Goal: Task Accomplishment & Management: Complete application form

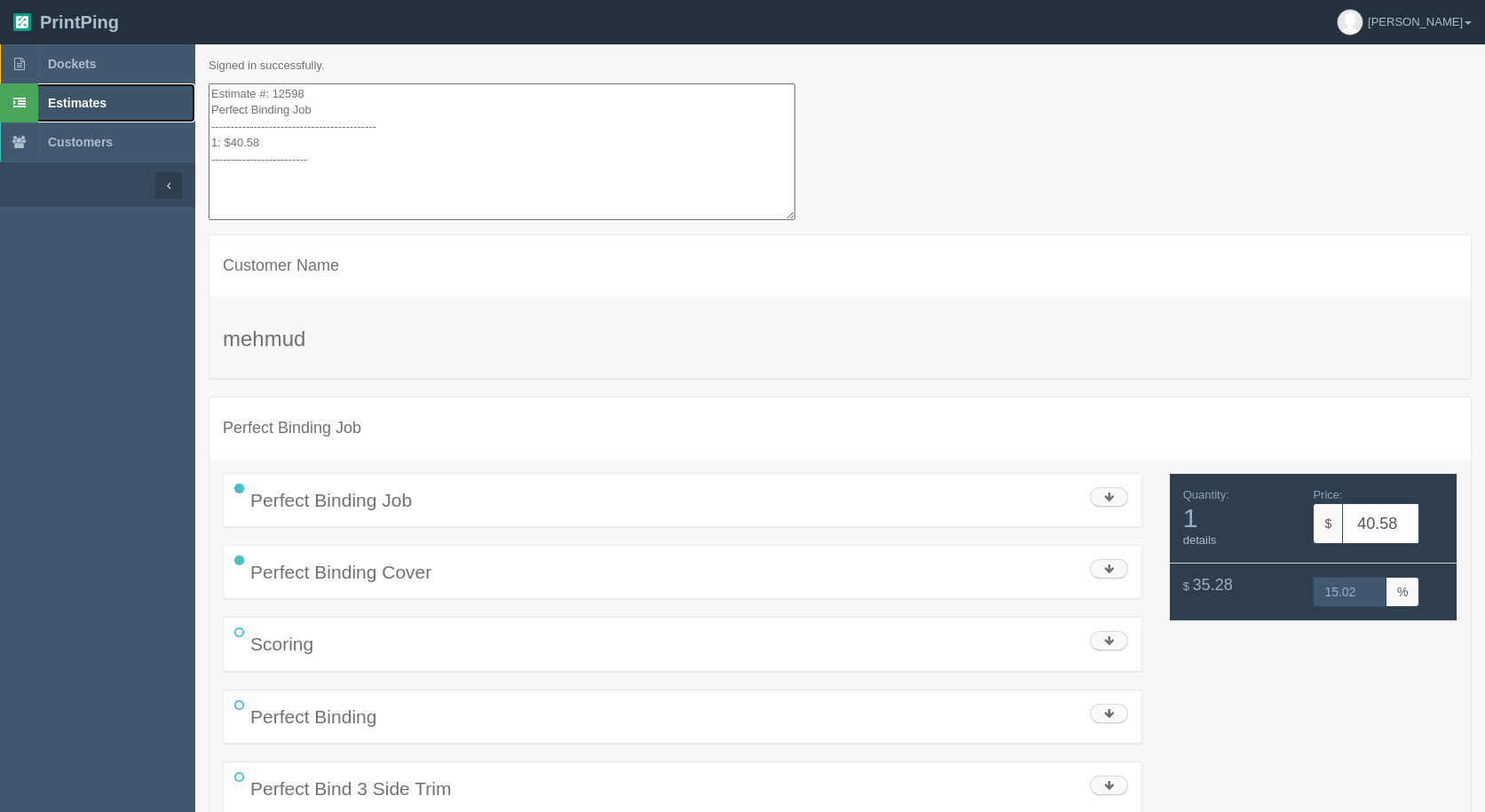
click at [119, 102] on link "Estimates" at bounding box center [97, 103] width 195 height 39
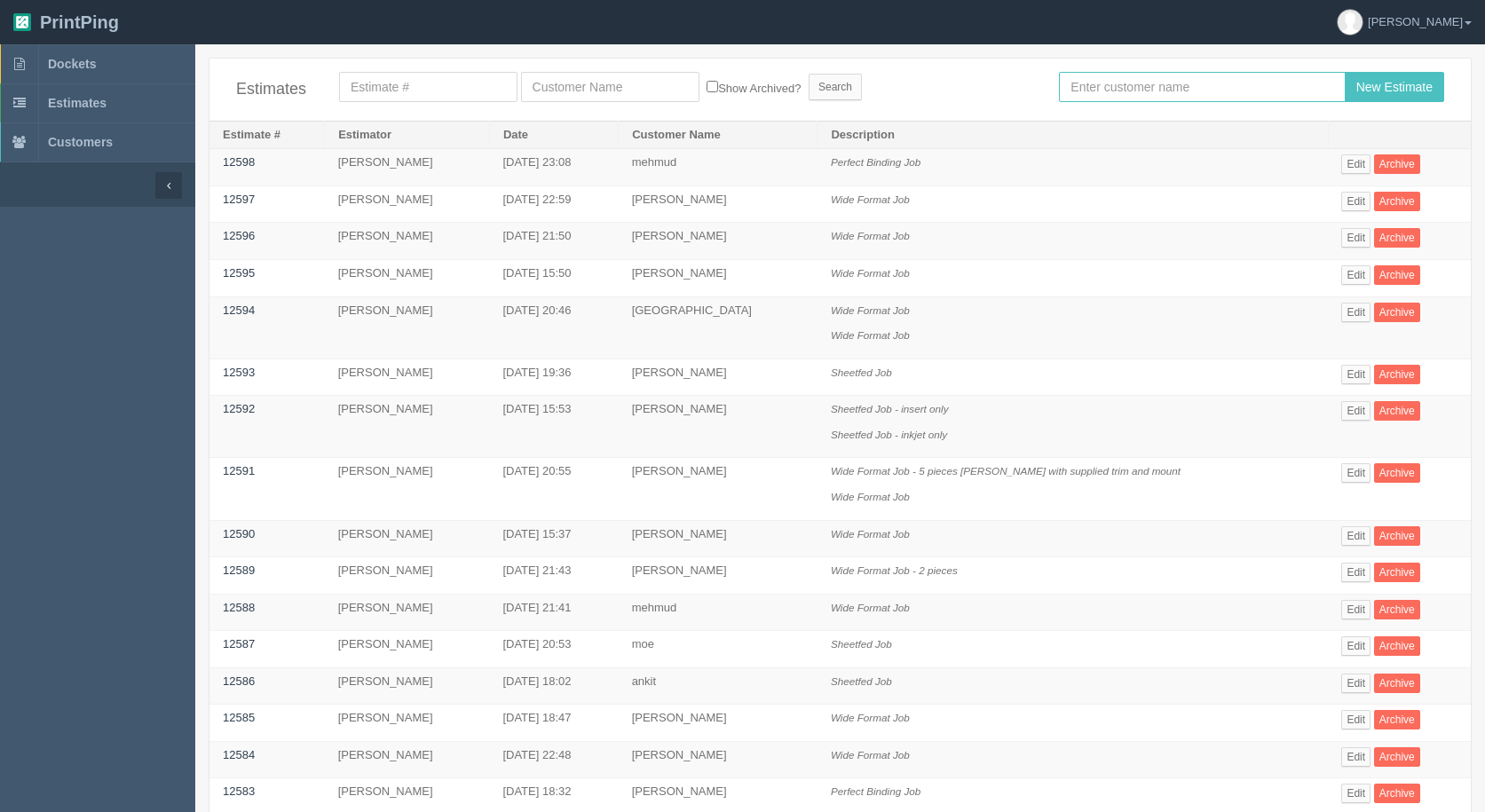
click at [1151, 89] on input "text" at bounding box center [1201, 87] width 286 height 30
type input "[PERSON_NAME]"
click at [1344, 72] on input "New Estimate" at bounding box center [1394, 87] width 99 height 30
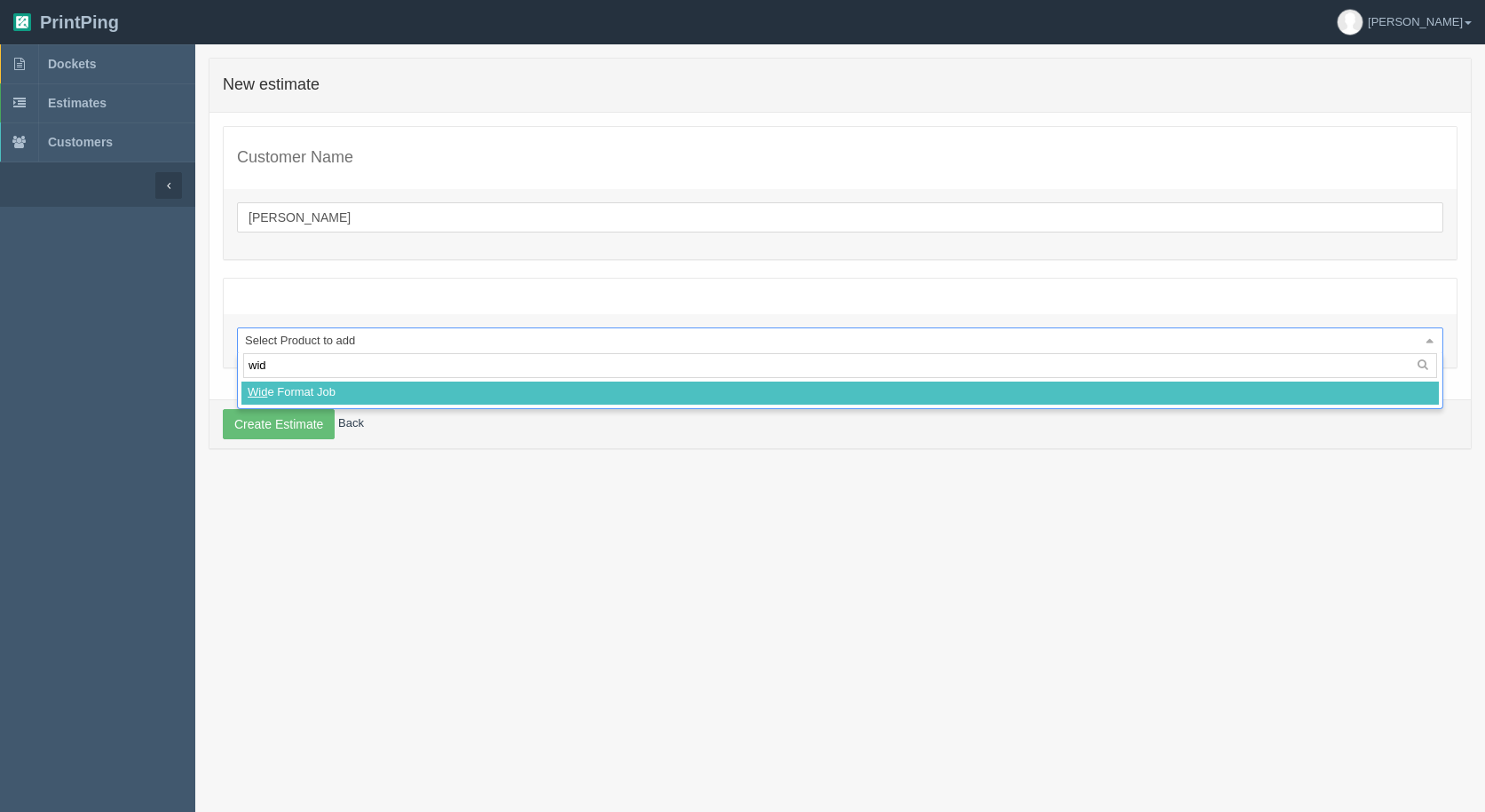
type input "wide"
select select
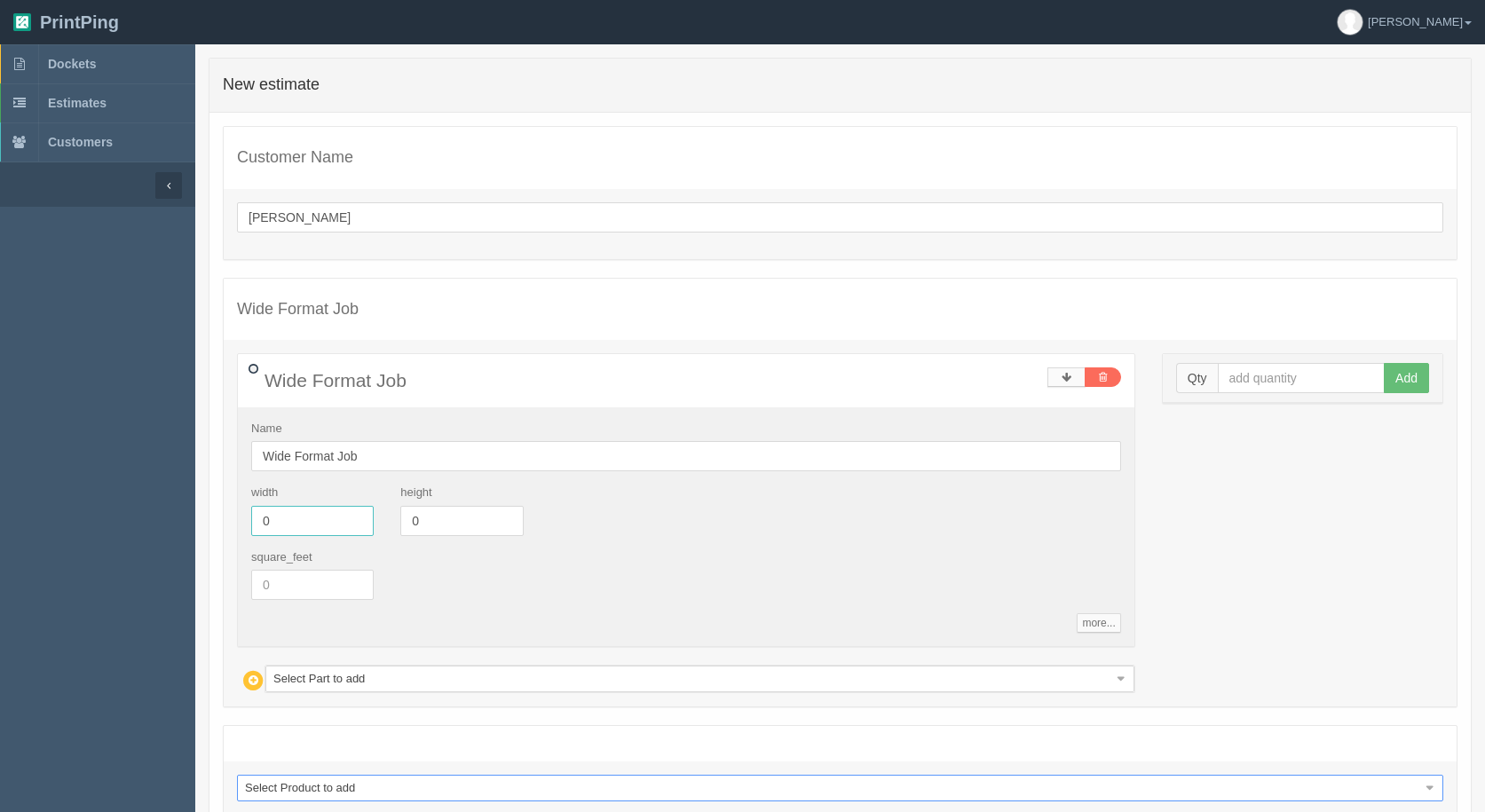
drag, startPoint x: 298, startPoint y: 515, endPoint x: 130, endPoint y: 530, distance: 168.7
click at [130, 530] on section "Dockets Estimates Customers" at bounding box center [742, 485] width 1485 height 883
type input "63"
type input "23.25"
click at [1327, 378] on input "text" at bounding box center [1301, 377] width 168 height 30
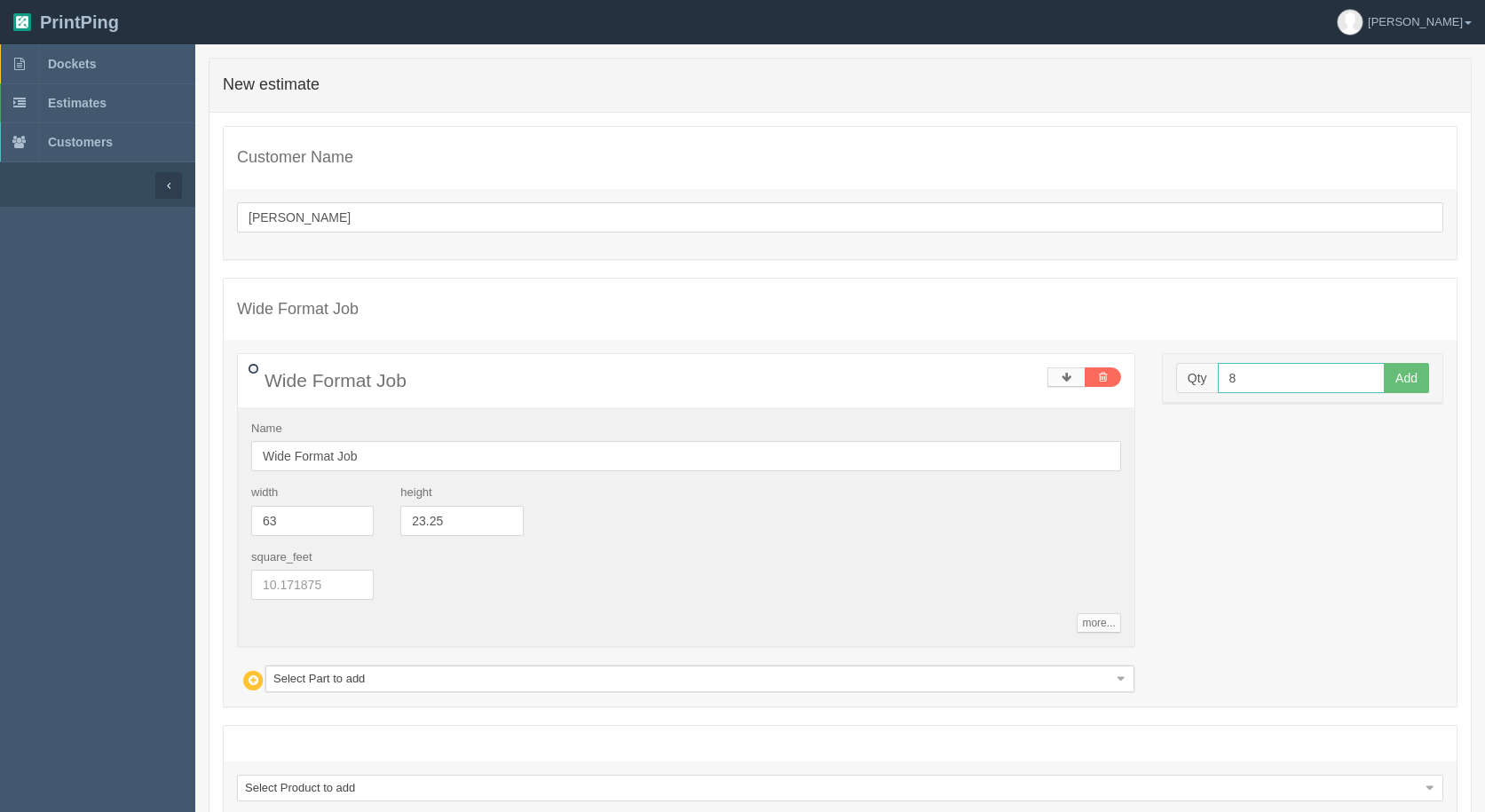
type input "8"
click at [1384, 362] on button "Add" at bounding box center [1406, 377] width 45 height 30
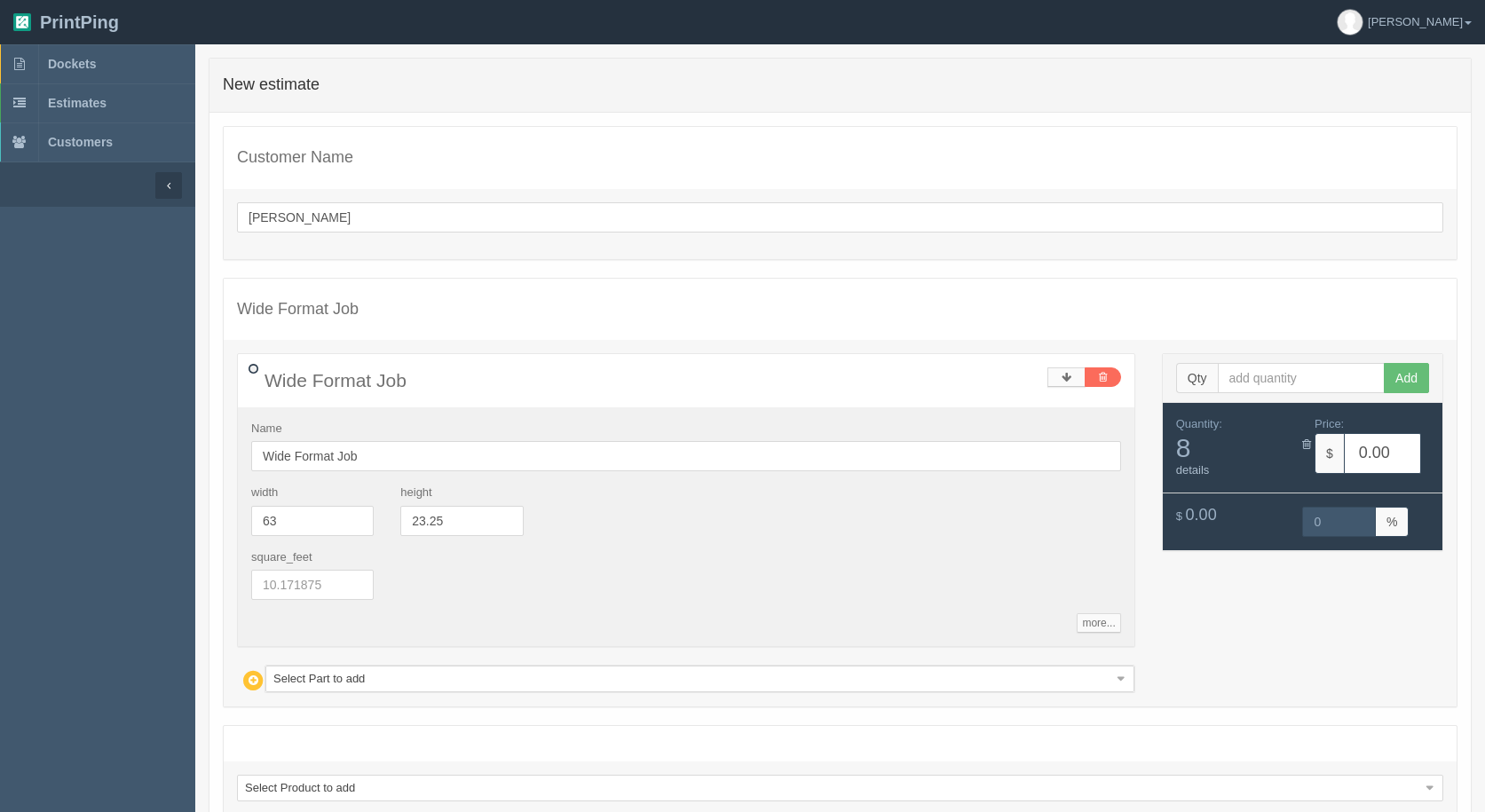
click at [365, 694] on div "Wide Format Job Name Wide Format Job width 59 height 22.25 square_feet more... …" at bounding box center [840, 523] width 1233 height 366
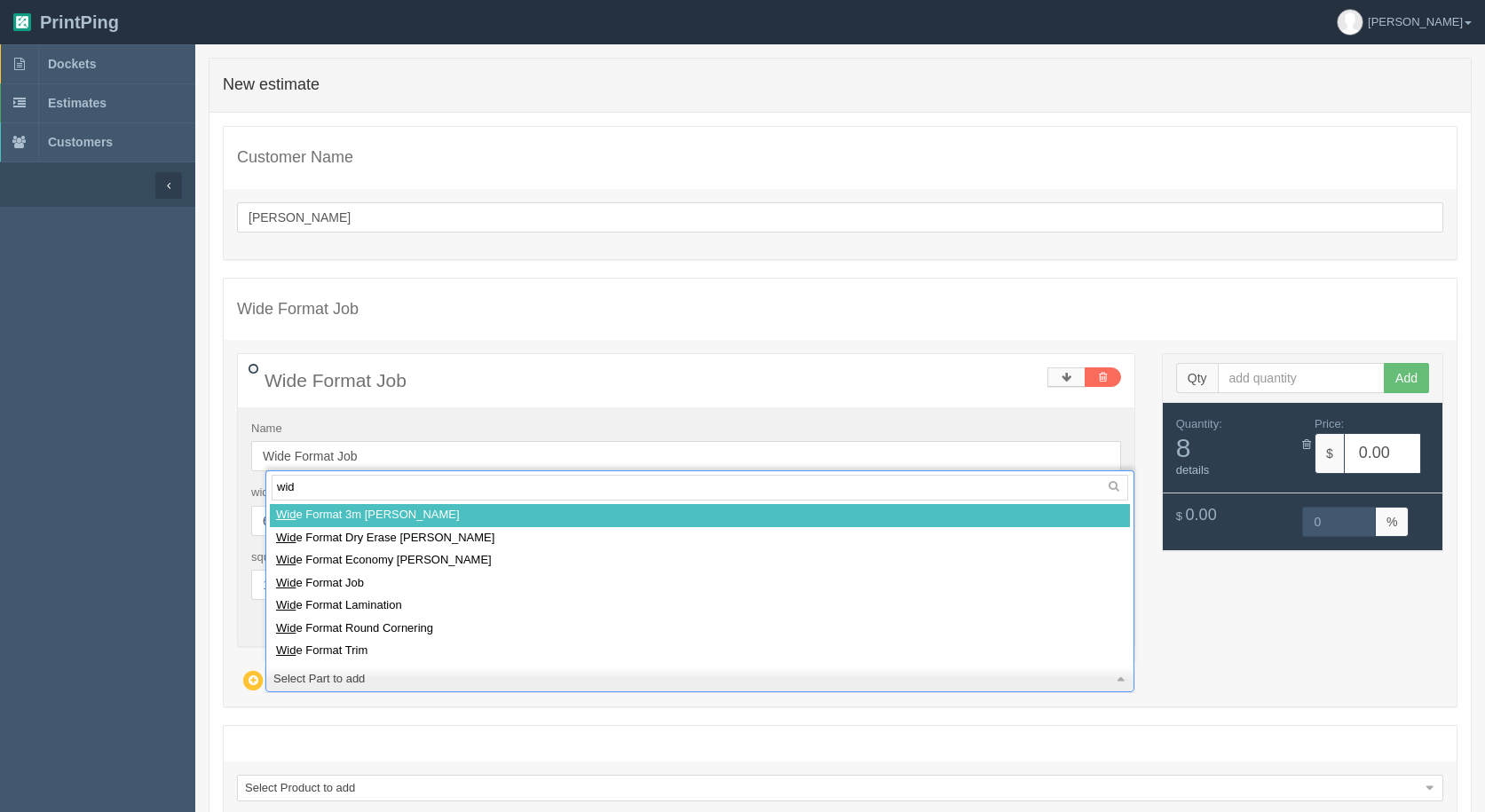
type input "wide"
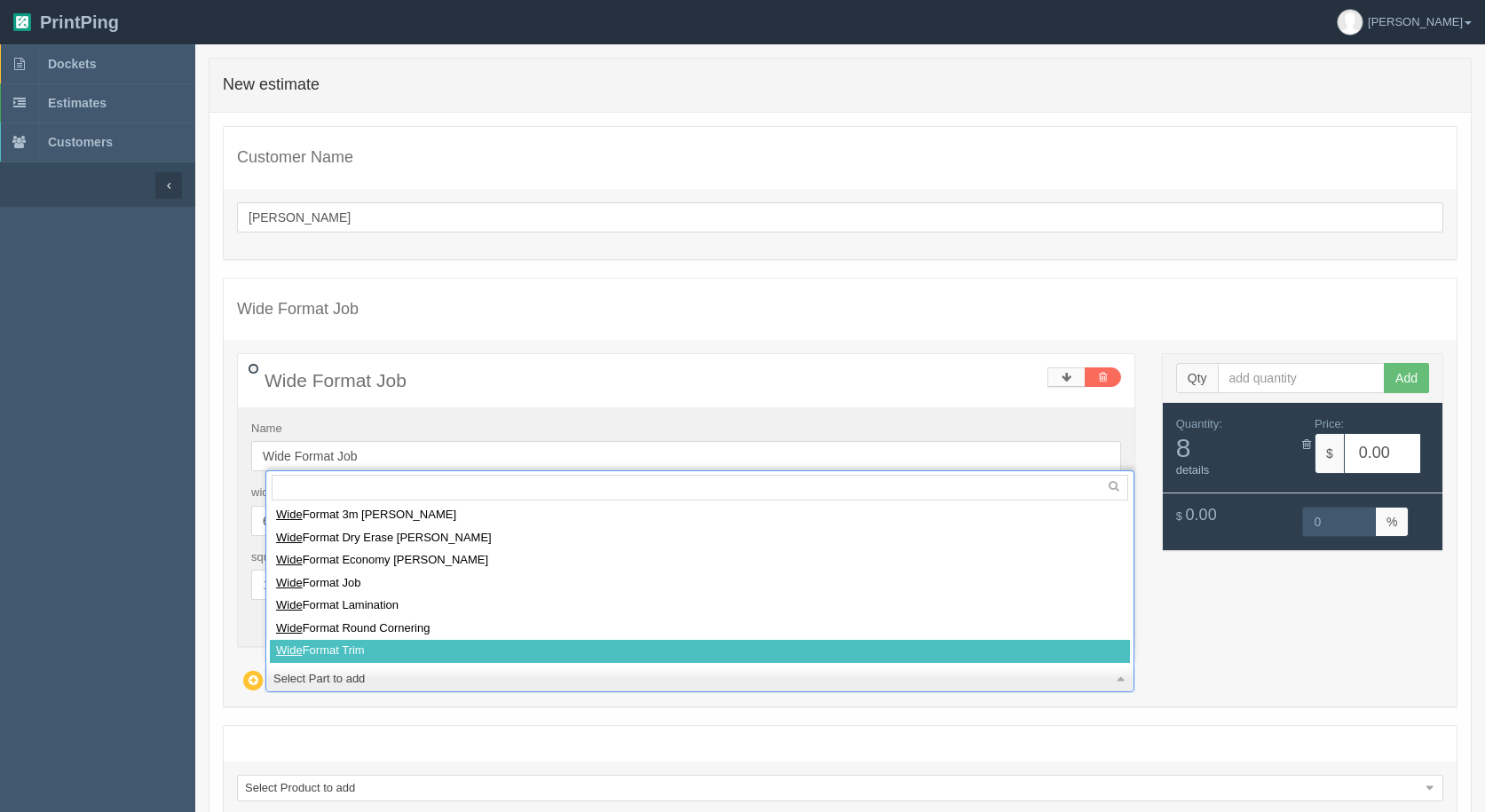
select select
type input "40.55"
type input "15.00"
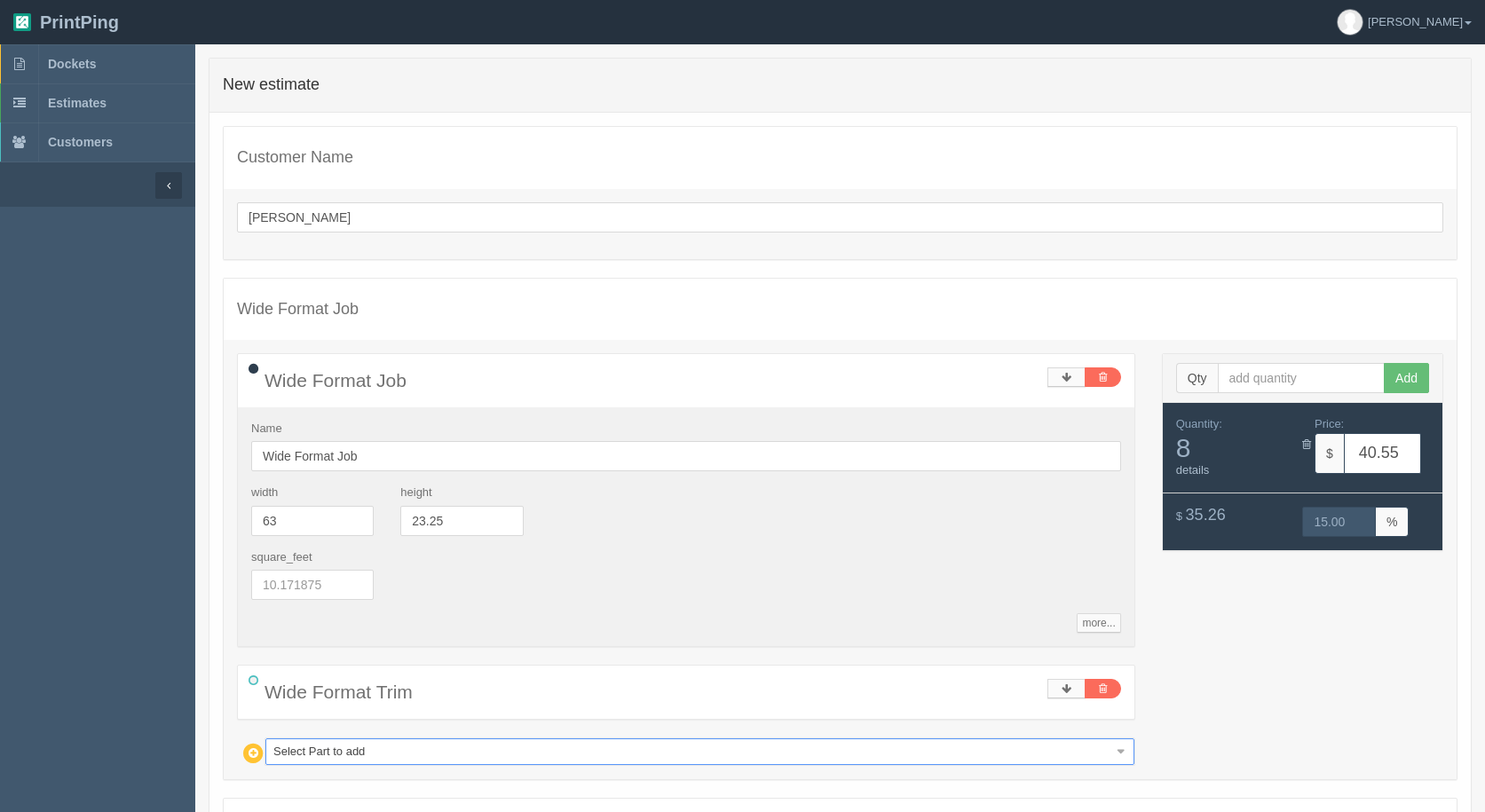
type input "g"
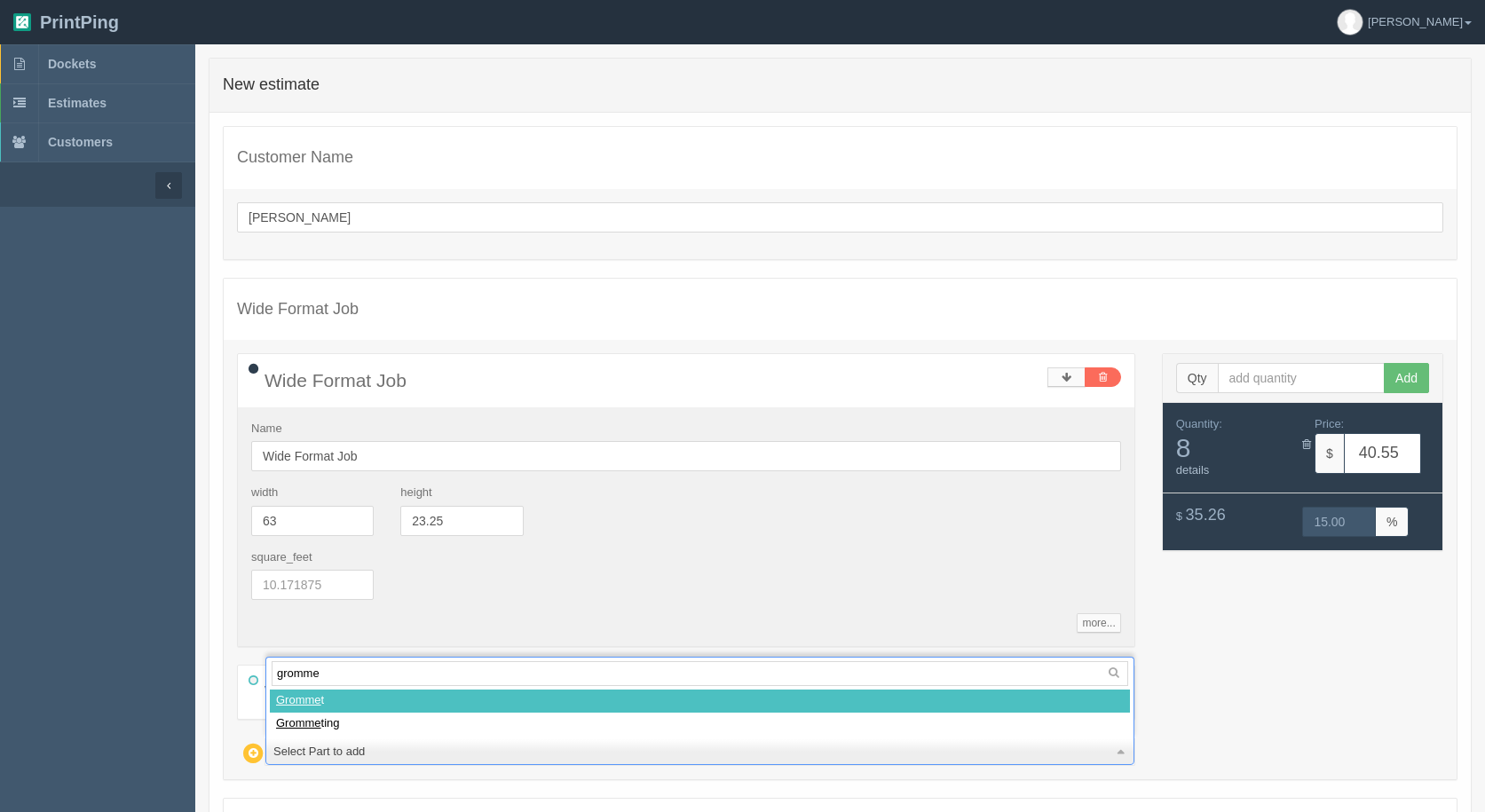
type input "grommet"
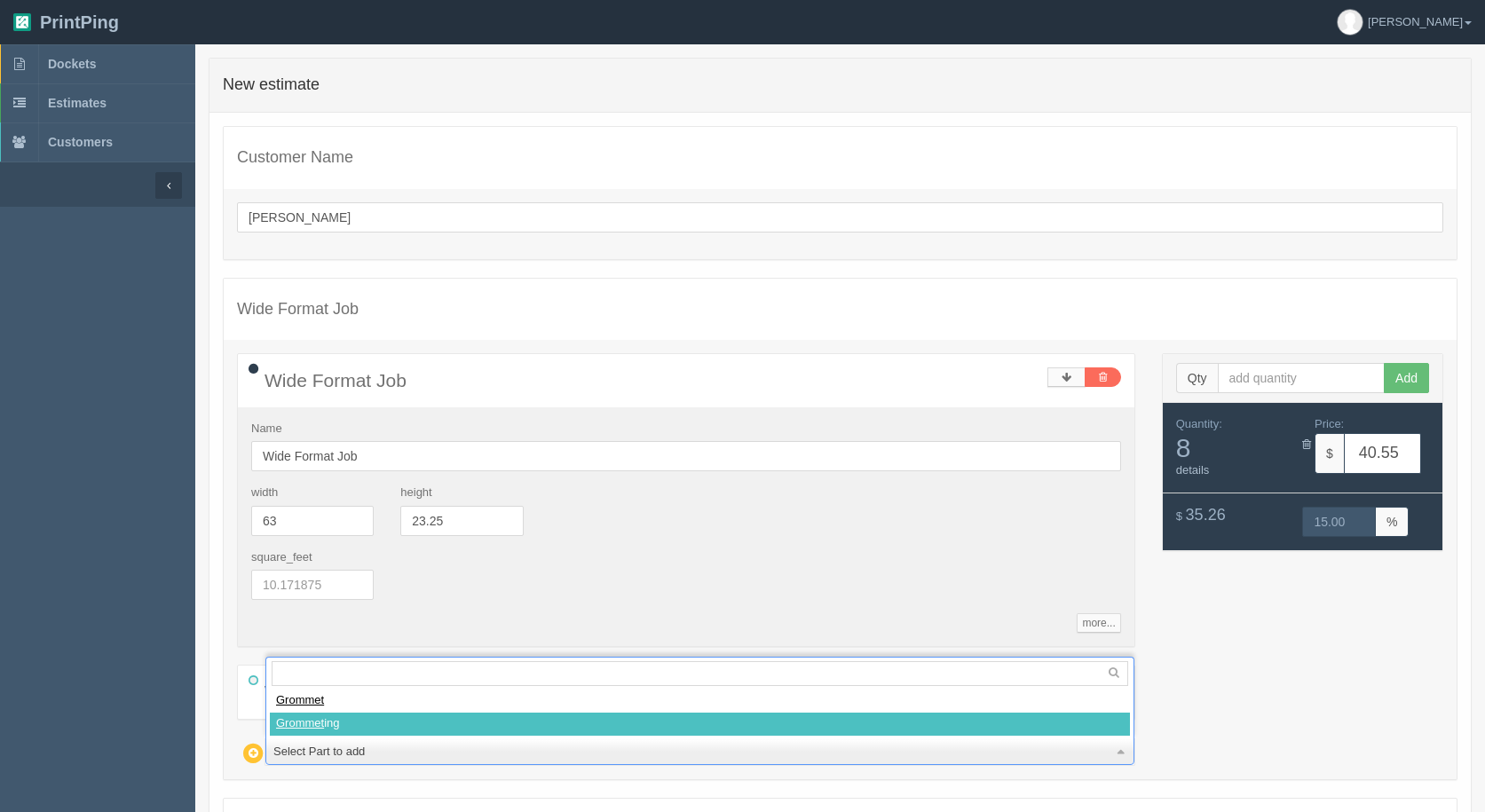
select select
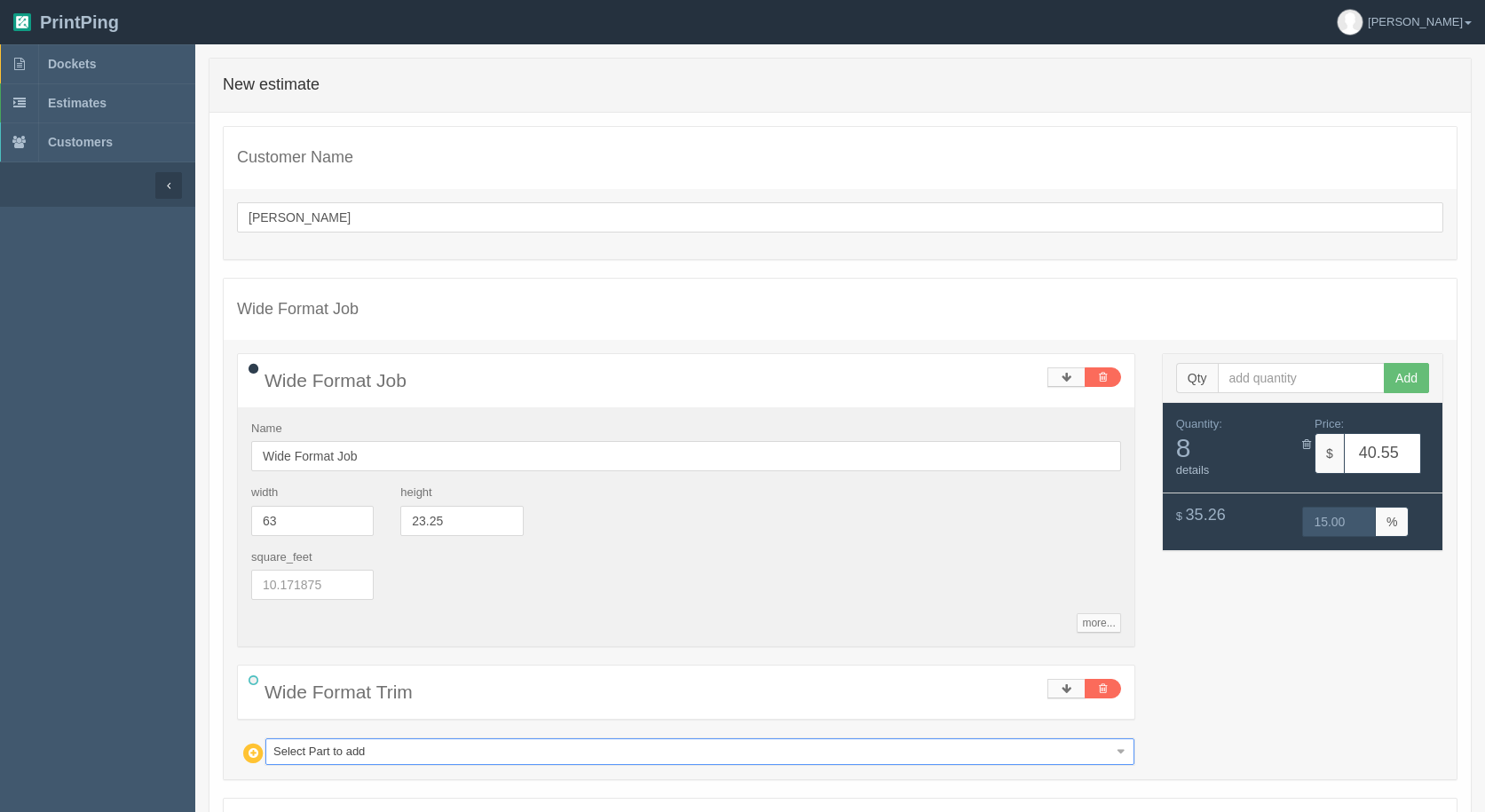
type input "105.04"
type input "15.00"
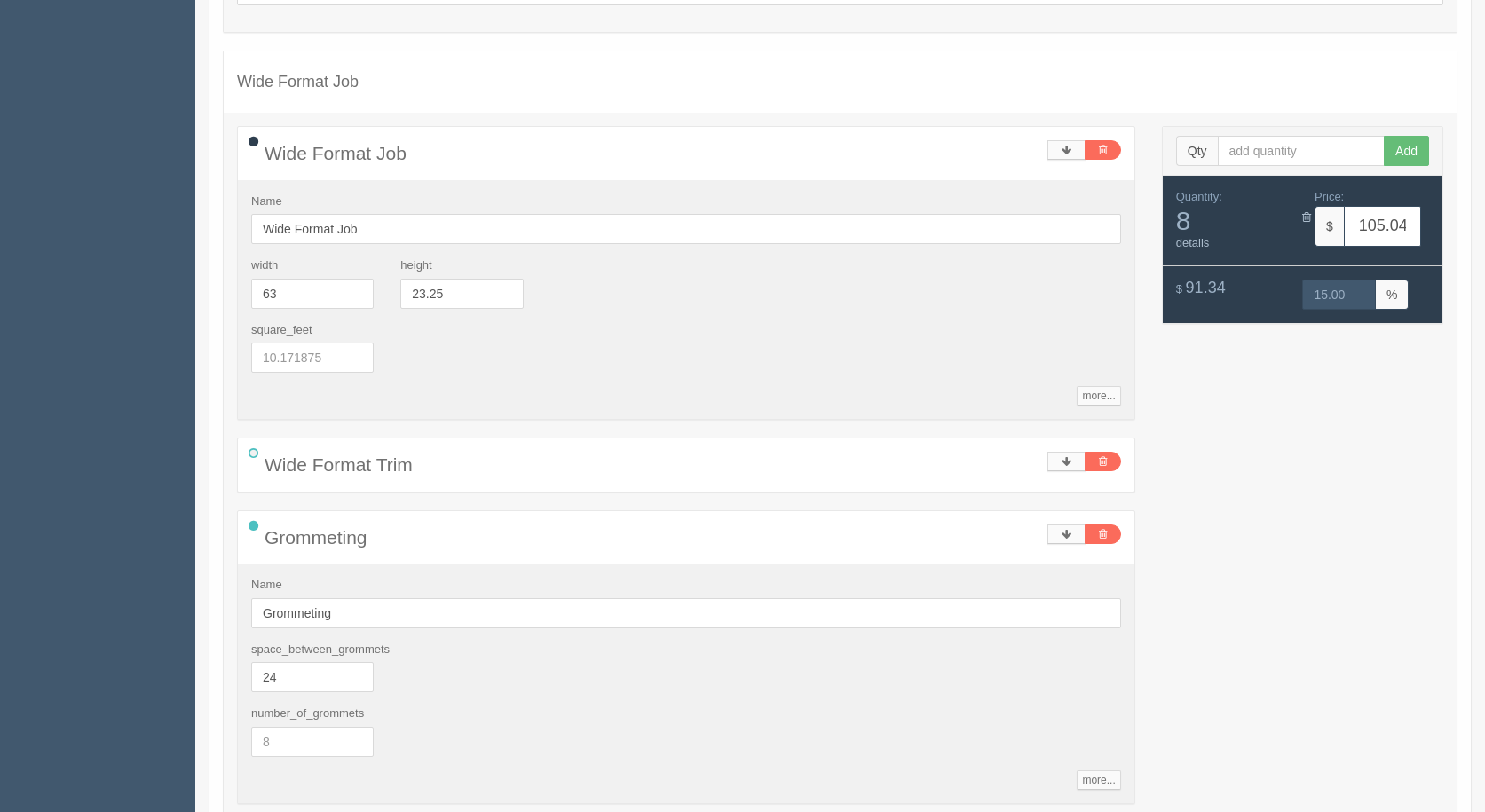
scroll to position [444, 0]
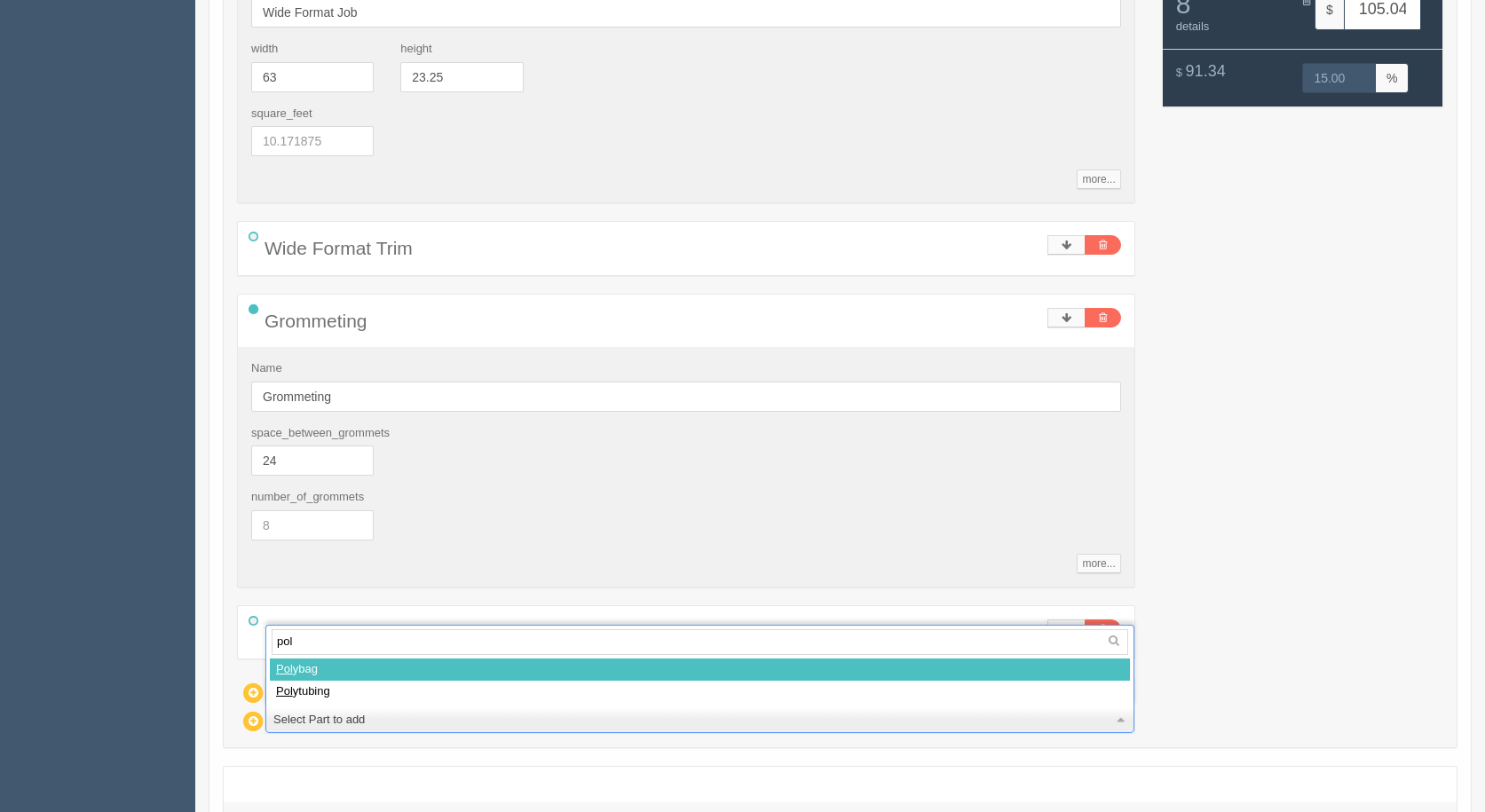
type input "poly"
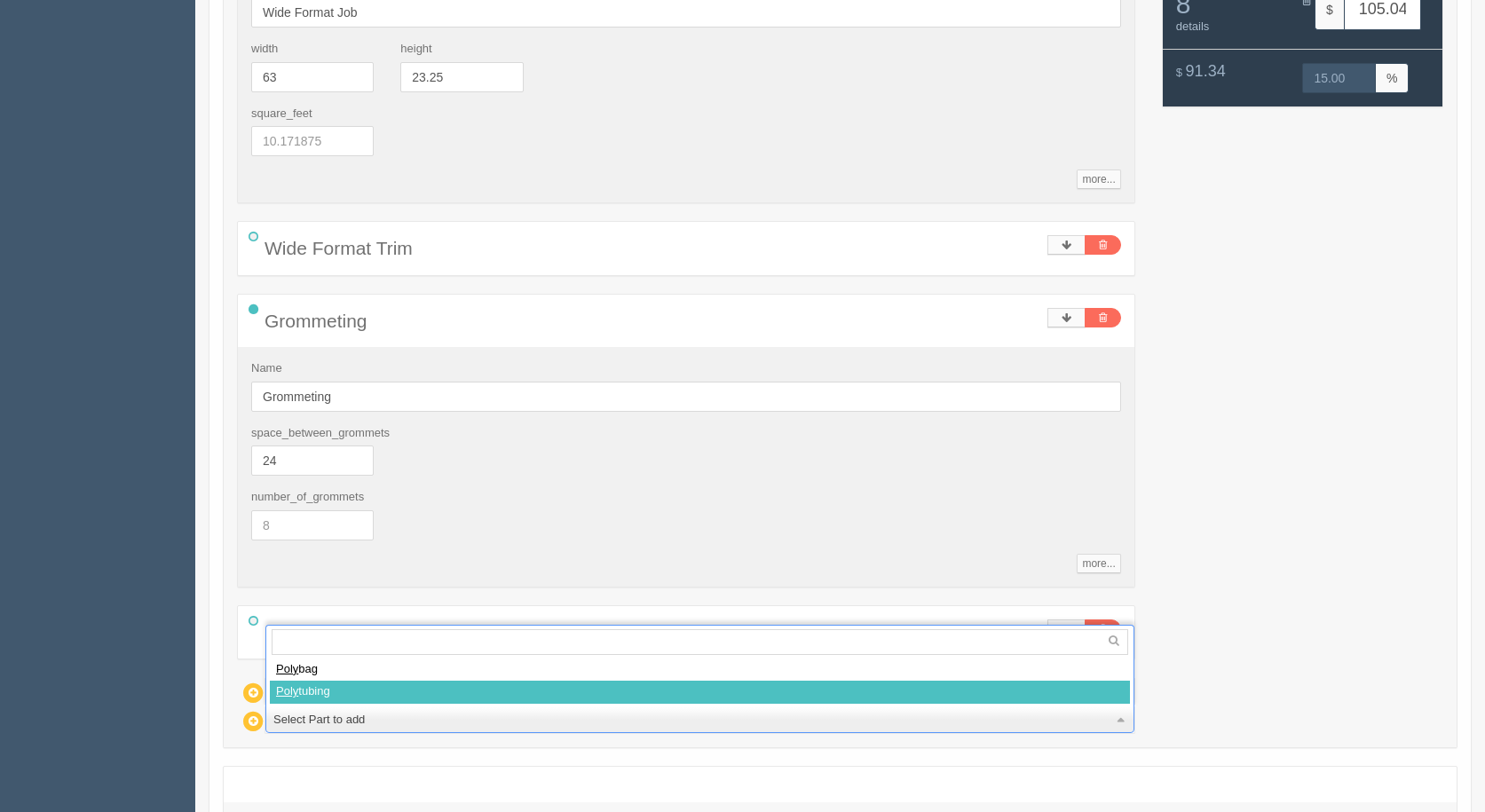
select select
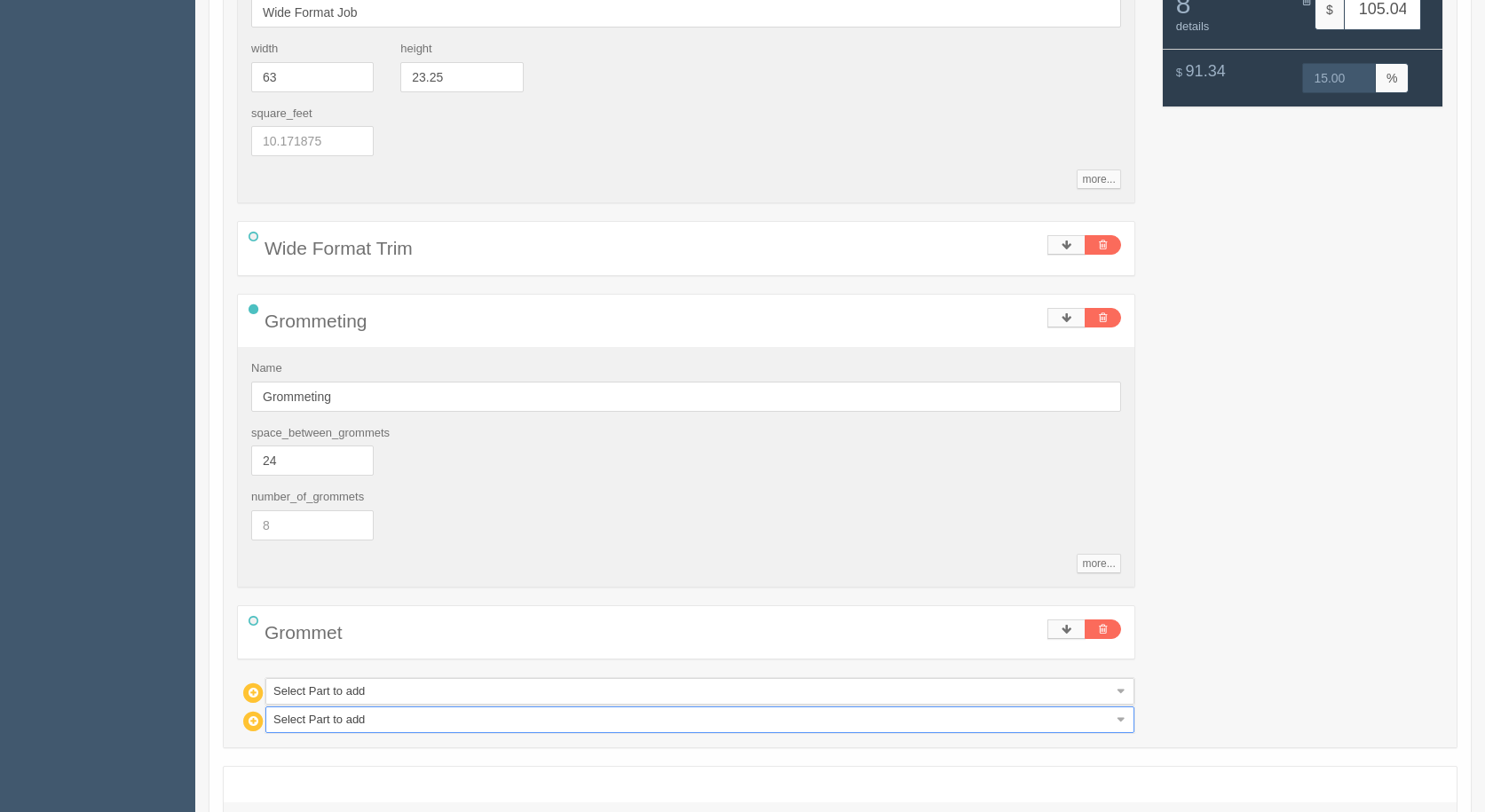
type input "117.28"
type input "15.00"
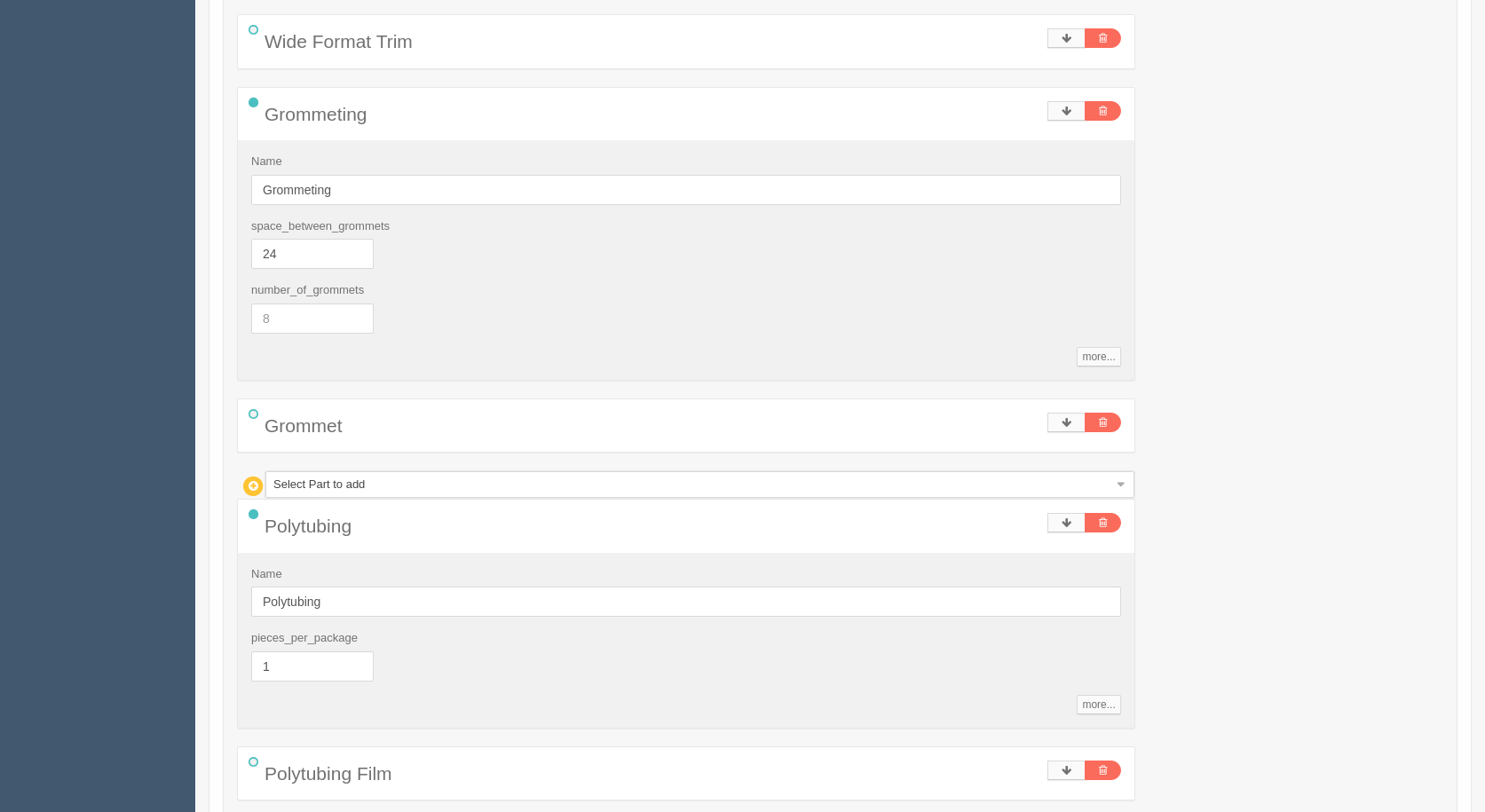
scroll to position [948, 0]
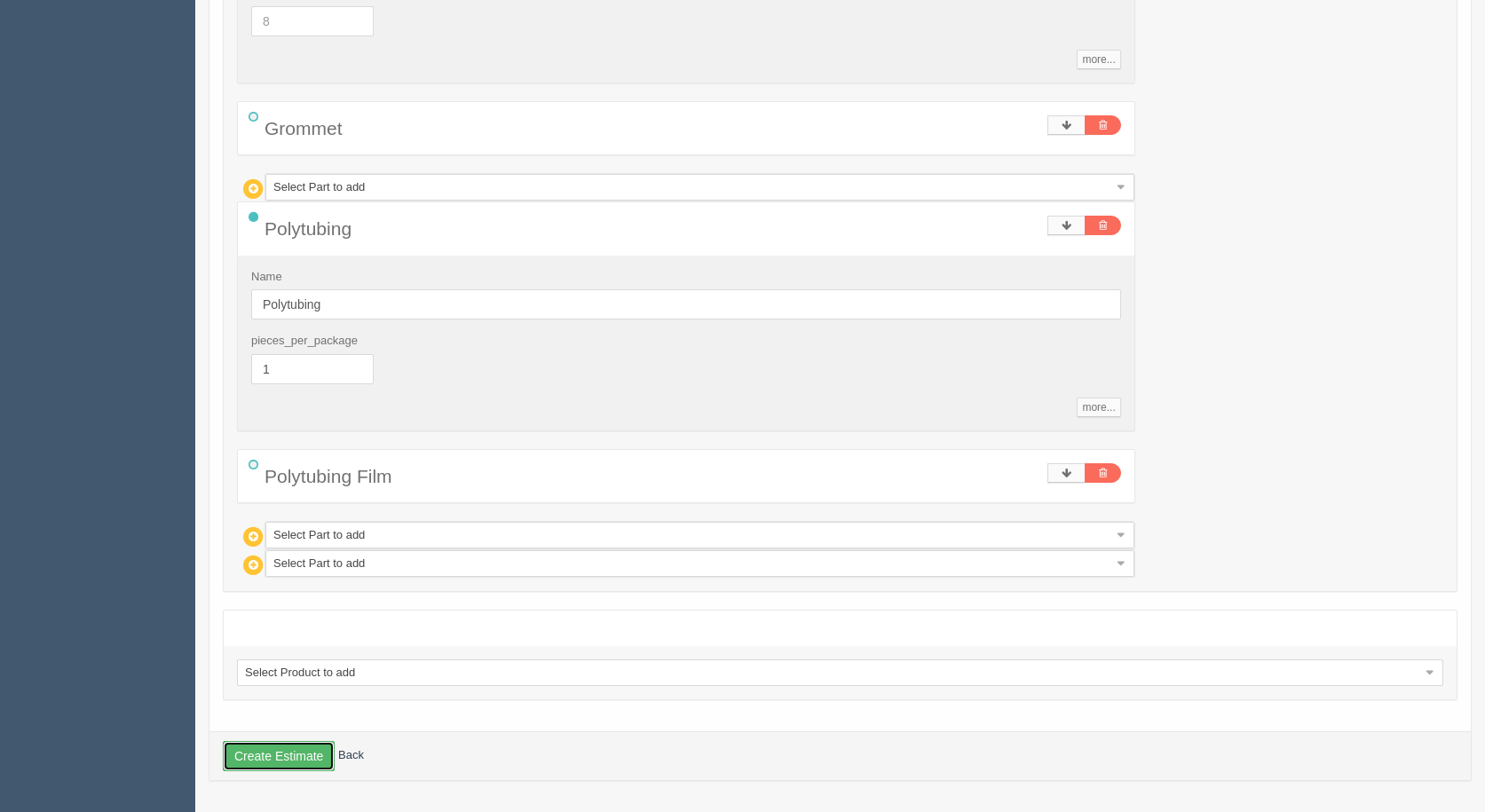
click at [303, 748] on button "Create Estimate" at bounding box center [278, 756] width 111 height 30
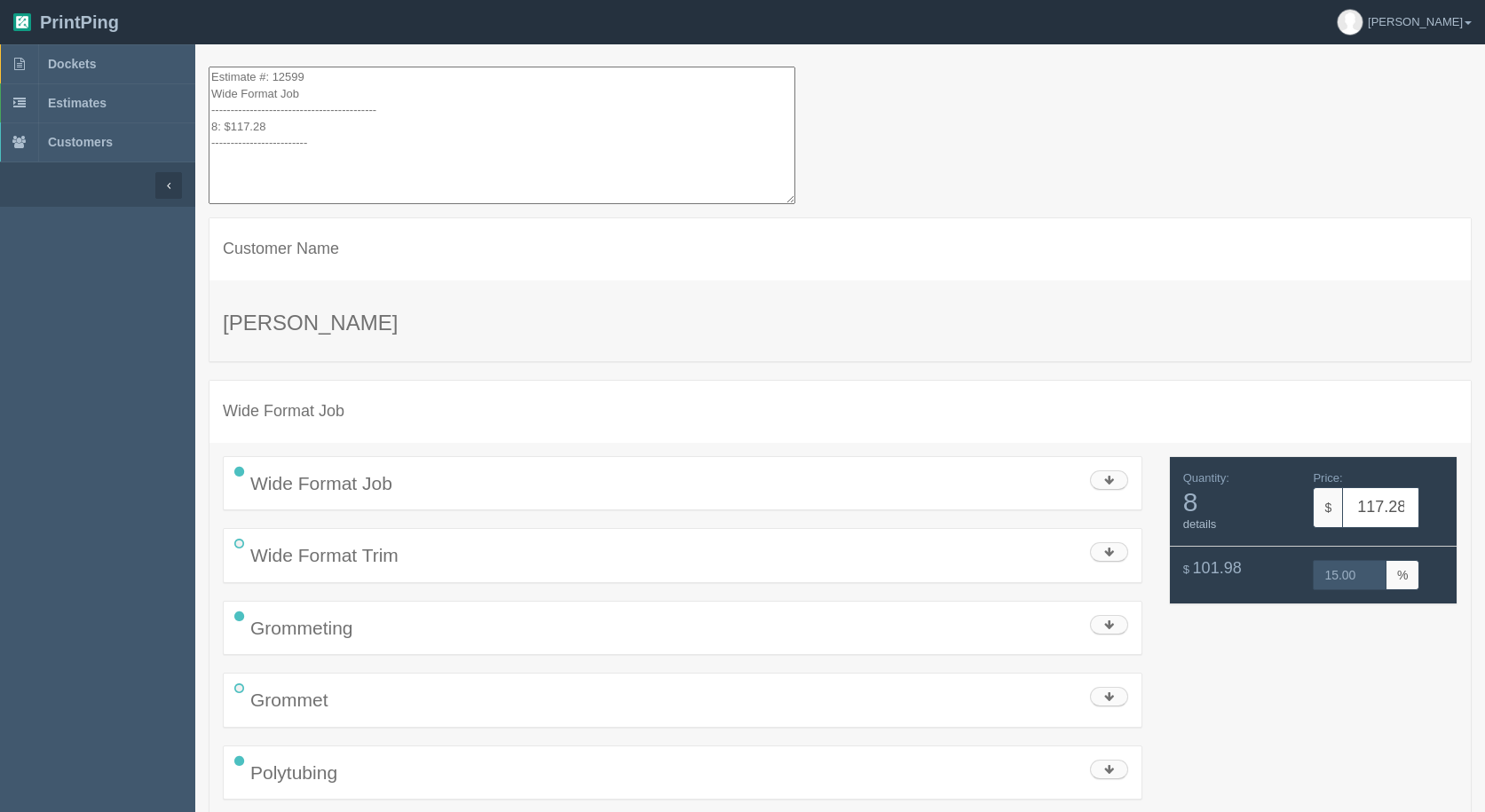
drag, startPoint x: 311, startPoint y: 121, endPoint x: 119, endPoint y: -73, distance: 272.9
click at [119, 0] on html "PrintPing Gerry Administration Edit account ( info@allrushbindery.com ) Logout …" at bounding box center [742, 475] width 1485 height 951
drag, startPoint x: 313, startPoint y: 167, endPoint x: 219, endPoint y: 42, distance: 156.4
click at [150, 0] on html "PrintPing Gerry Administration Edit account ( info@allrushbindery.com ) Logout …" at bounding box center [742, 475] width 1485 height 951
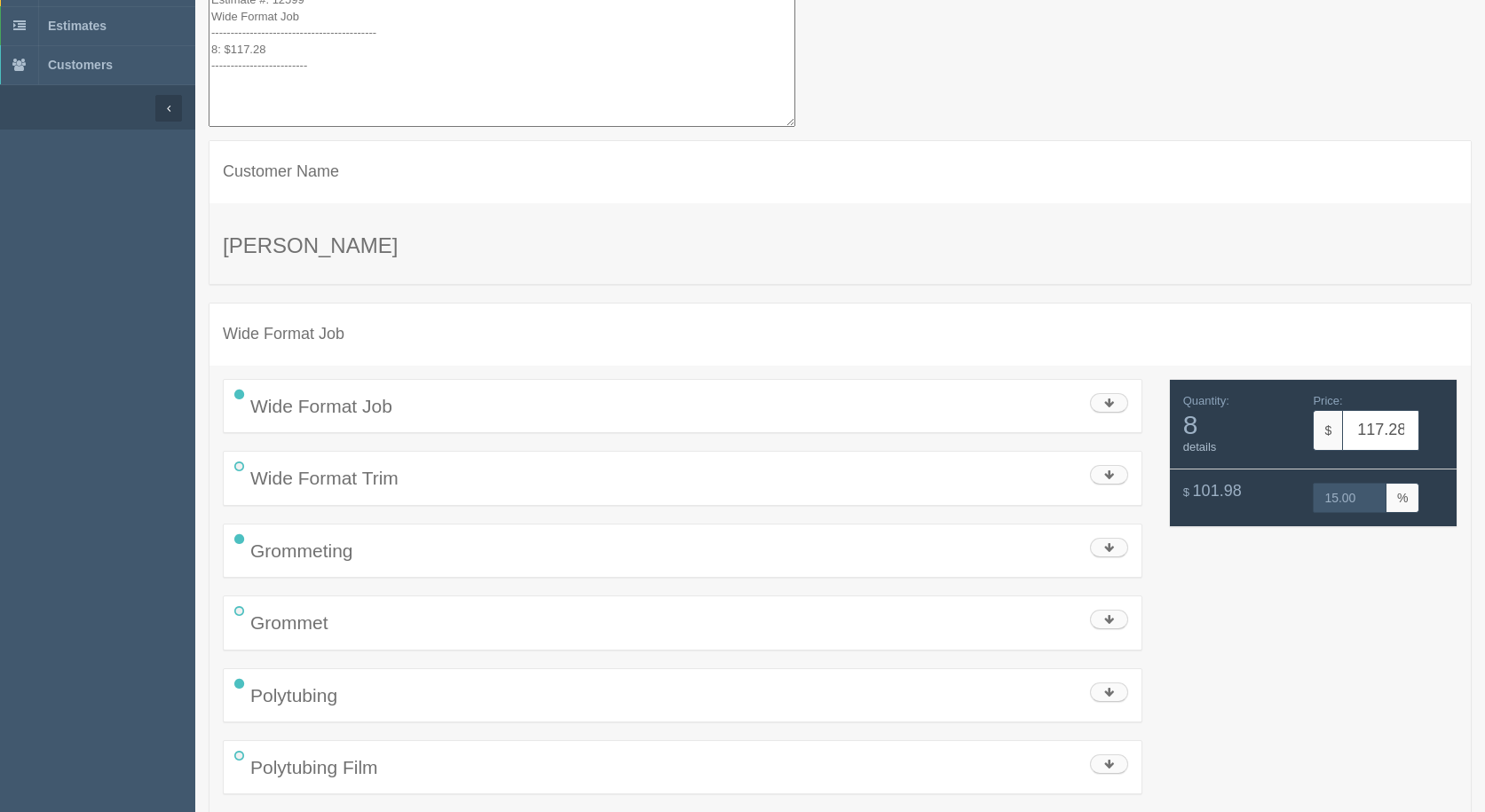
scroll to position [140, 0]
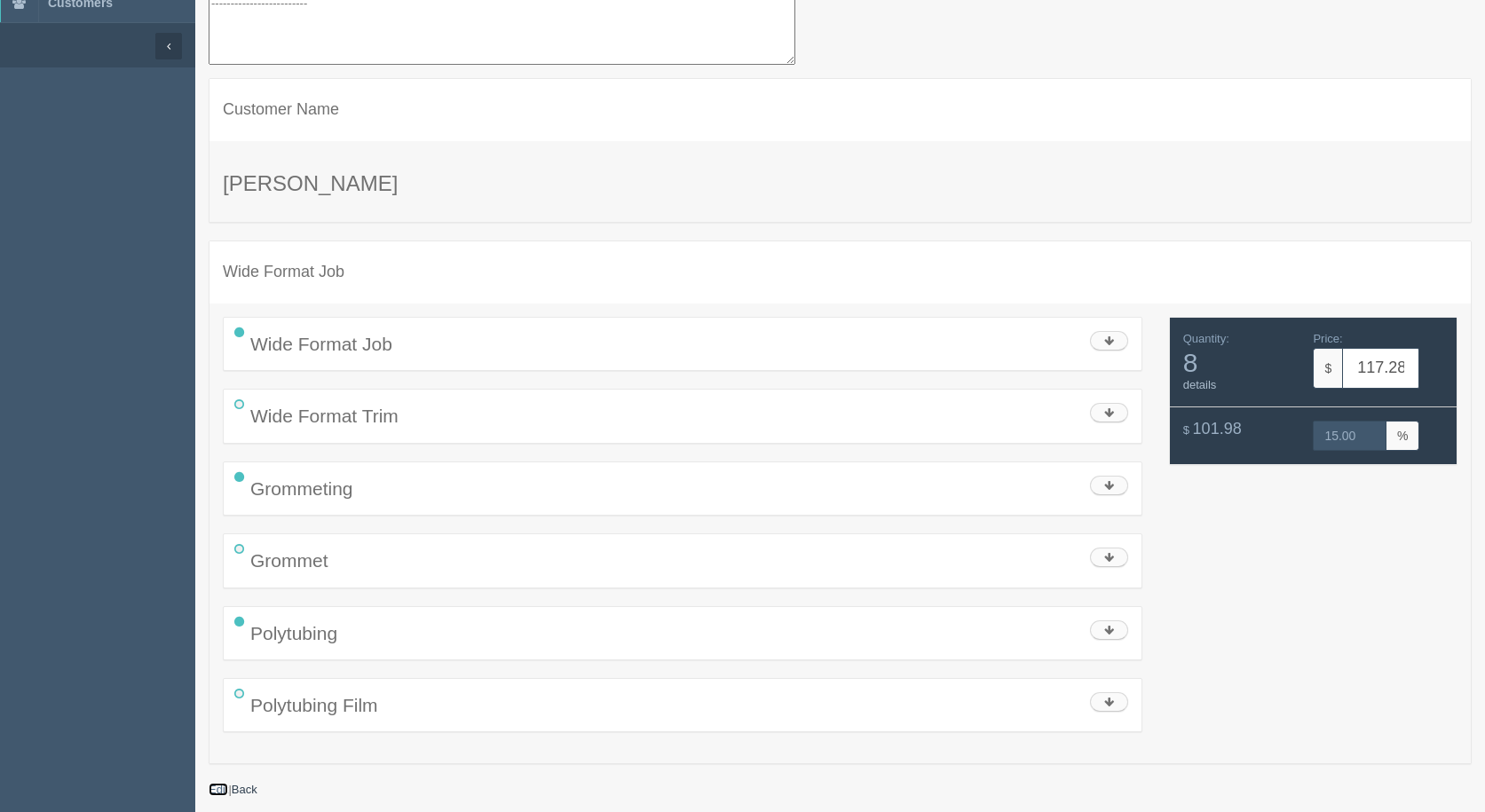
click at [212, 790] on link "Edit" at bounding box center [218, 789] width 20 height 13
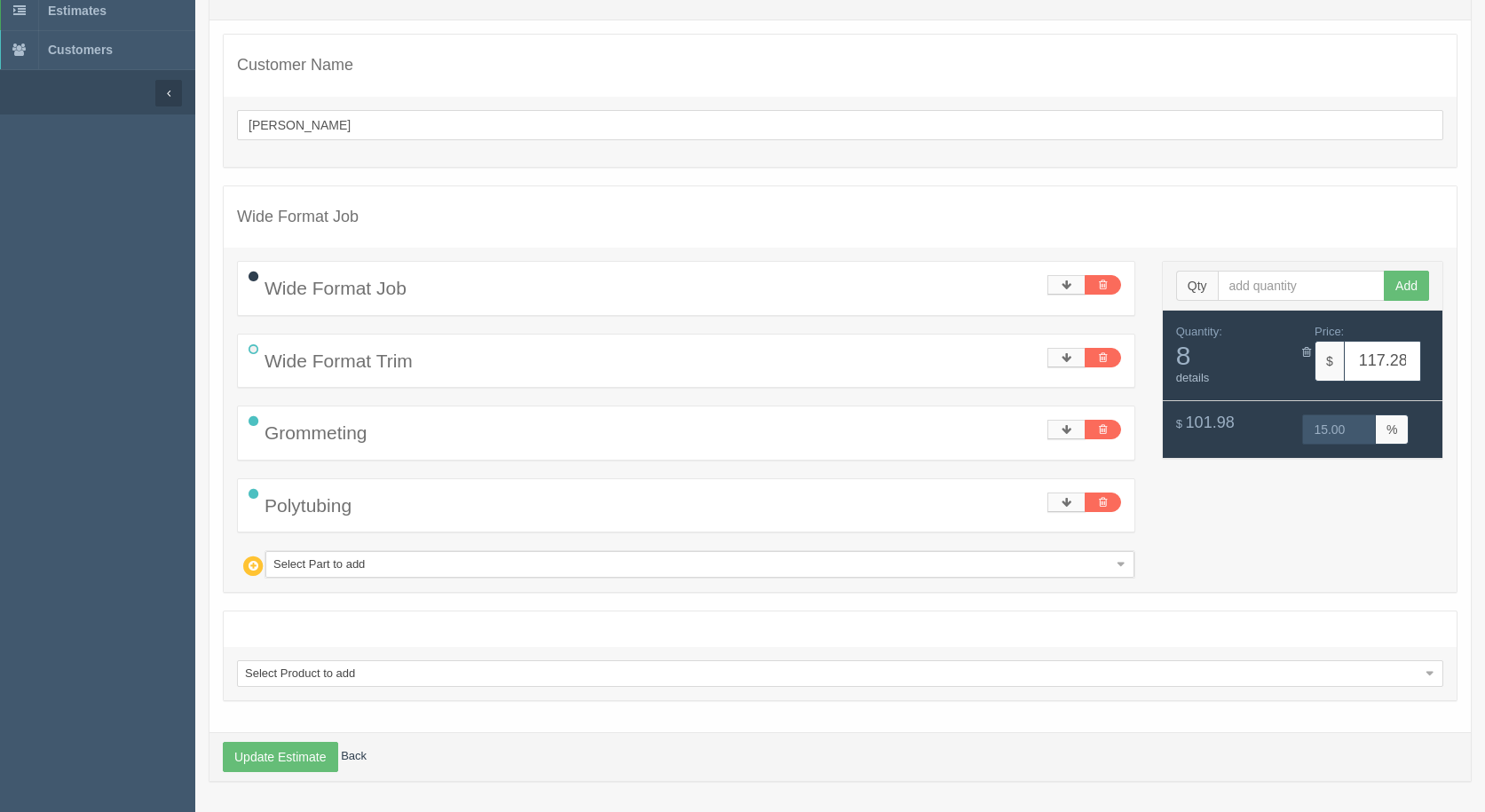
scroll to position [93, 0]
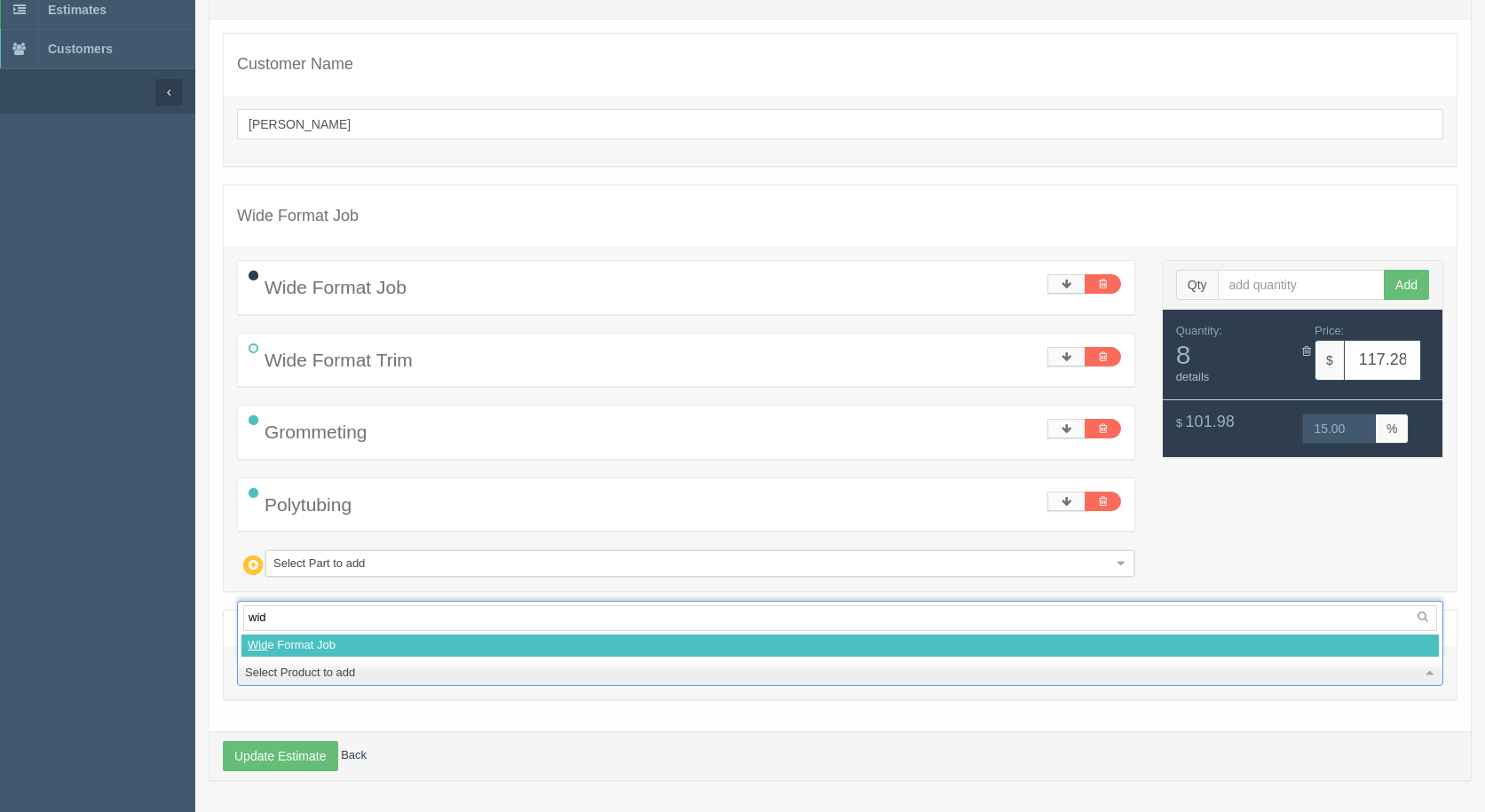
type input "wide"
select select
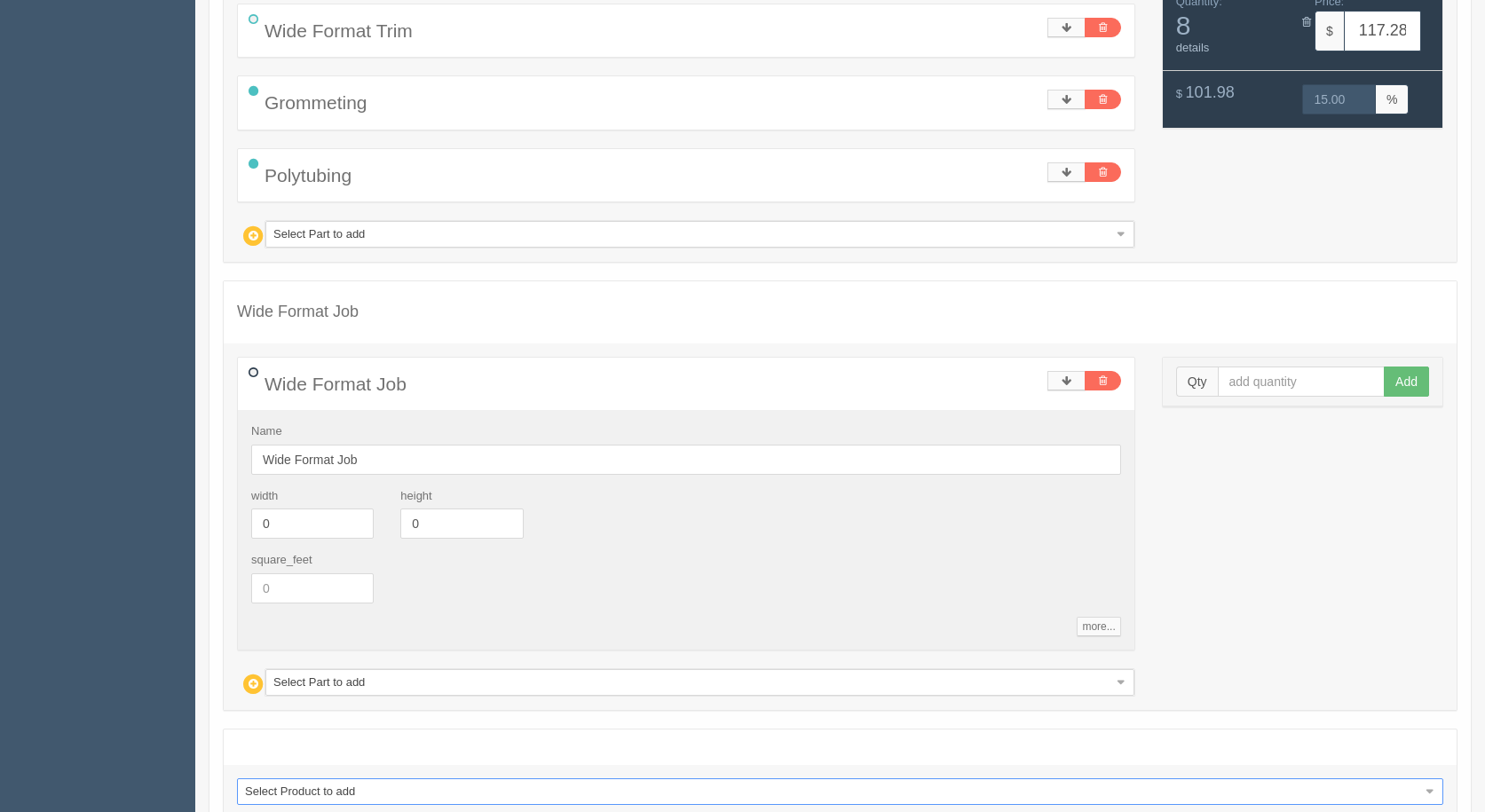
scroll to position [537, 0]
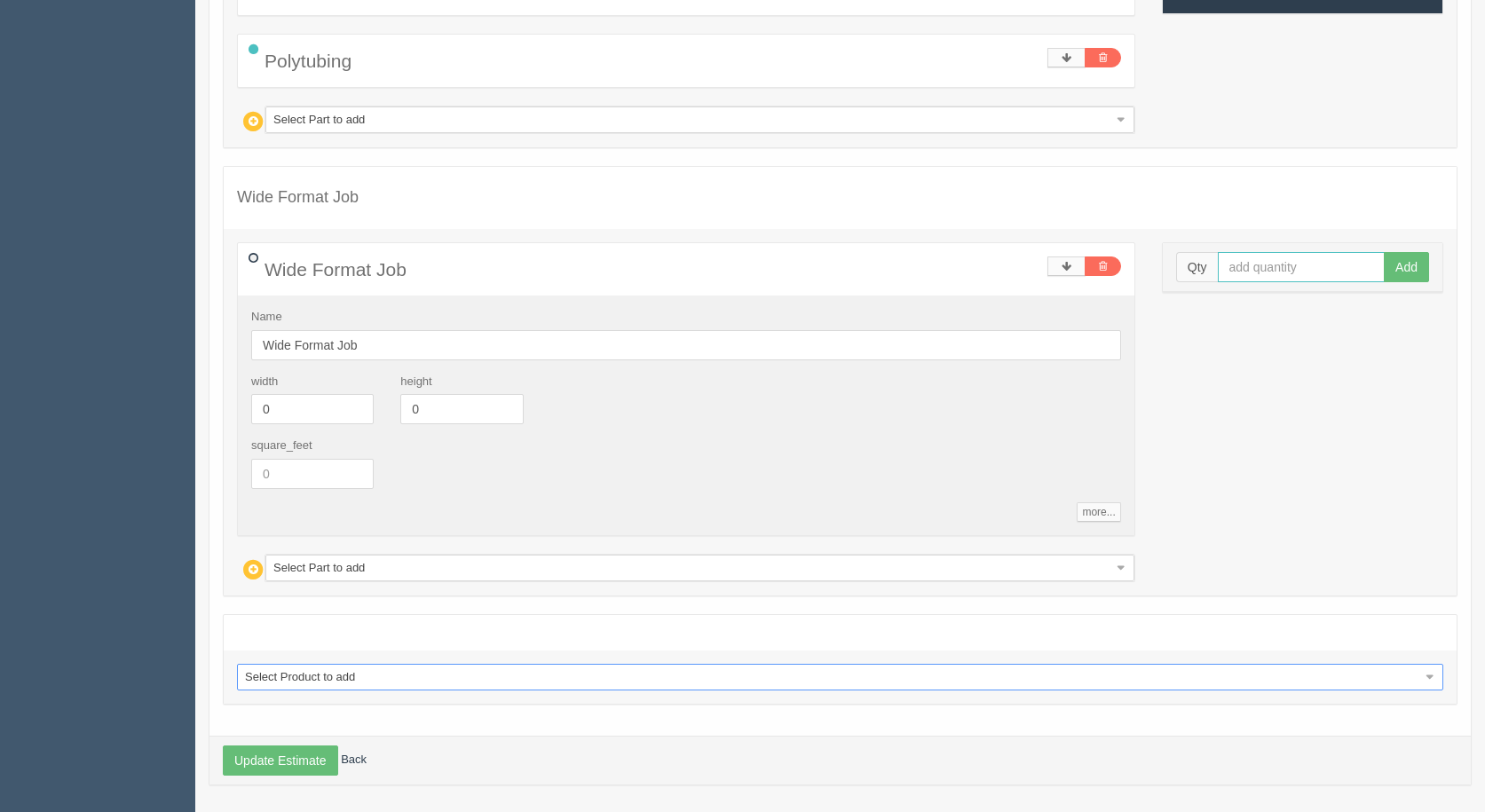
click at [1280, 268] on input "text" at bounding box center [1301, 267] width 168 height 30
type input "1"
click at [1384, 252] on button "Add" at bounding box center [1406, 267] width 45 height 30
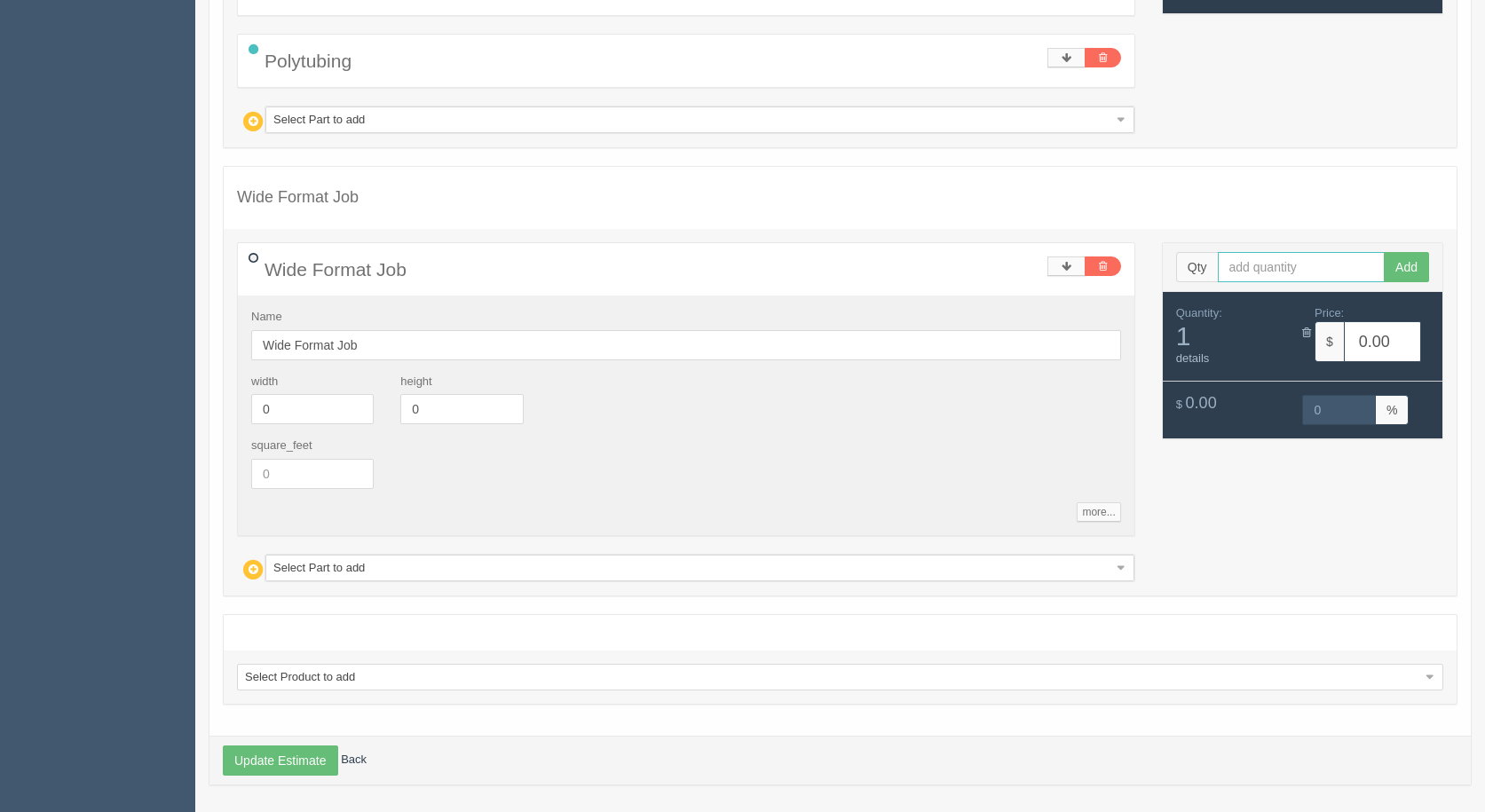
click at [1262, 263] on input "text" at bounding box center [1301, 267] width 168 height 30
type input "8"
click at [1384, 252] on button "Add" at bounding box center [1406, 267] width 45 height 30
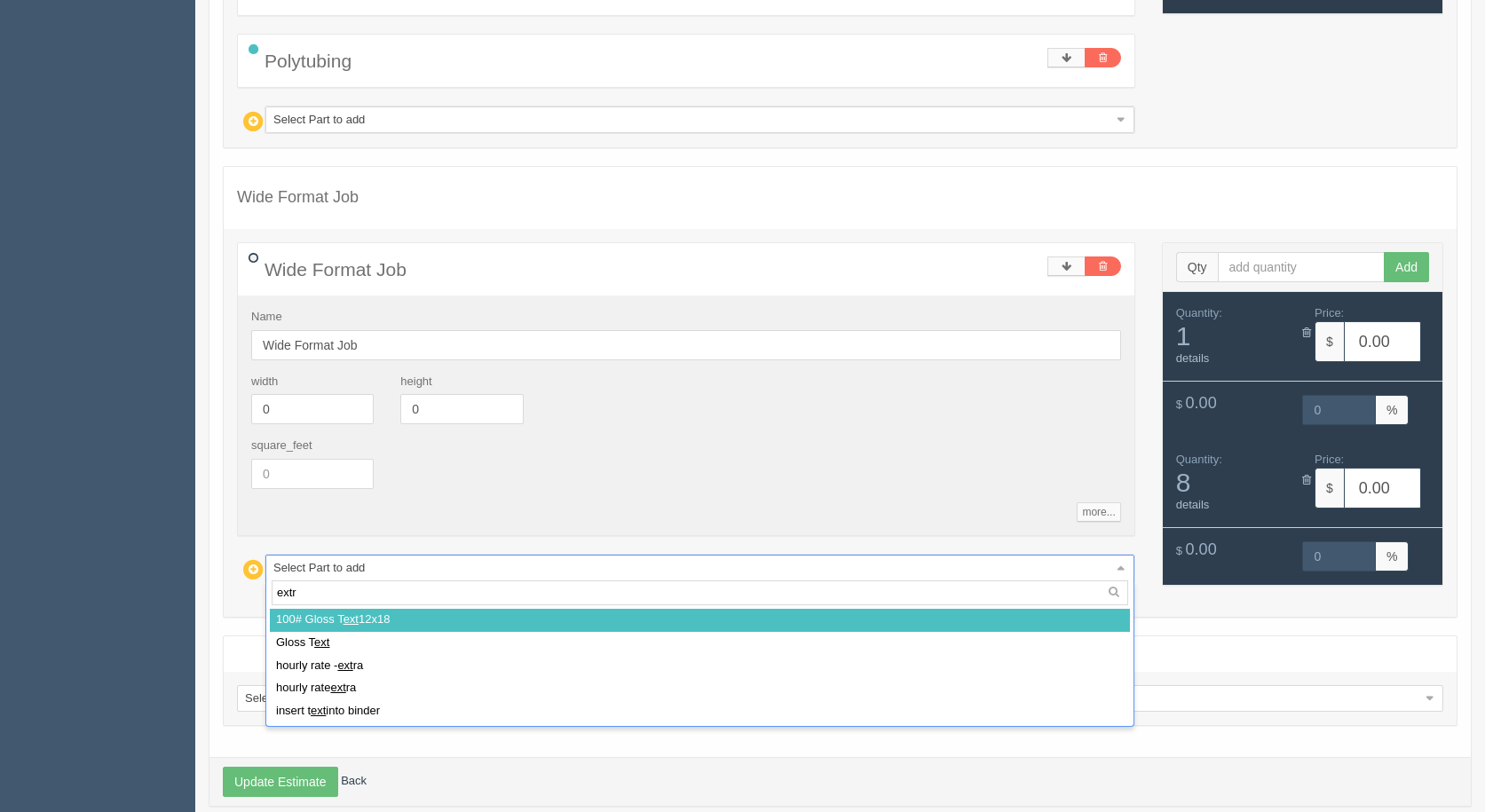
type input "extra"
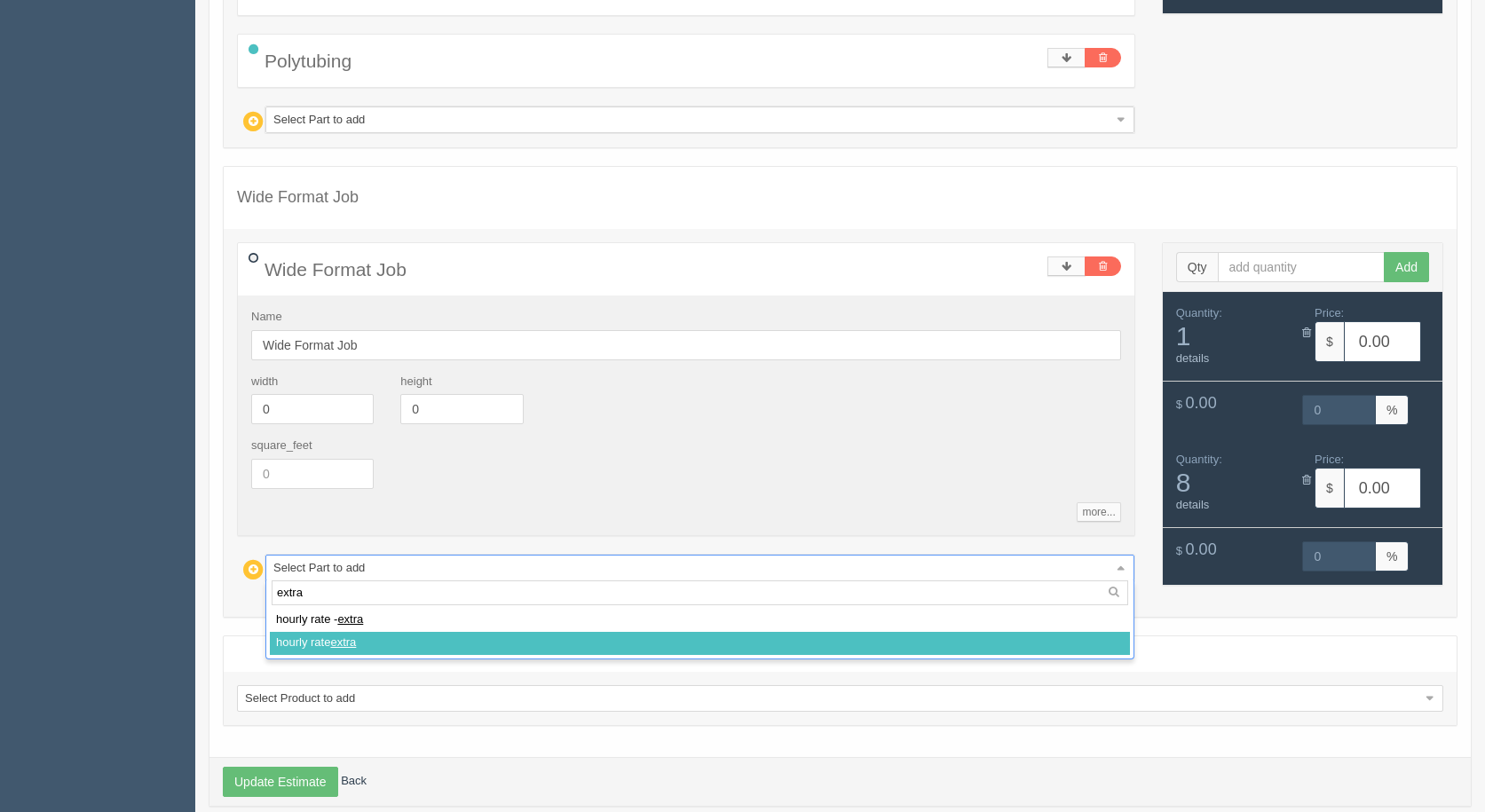
select select
type input "59.80"
type input "15.00"
type input "59.80"
type input "15.00"
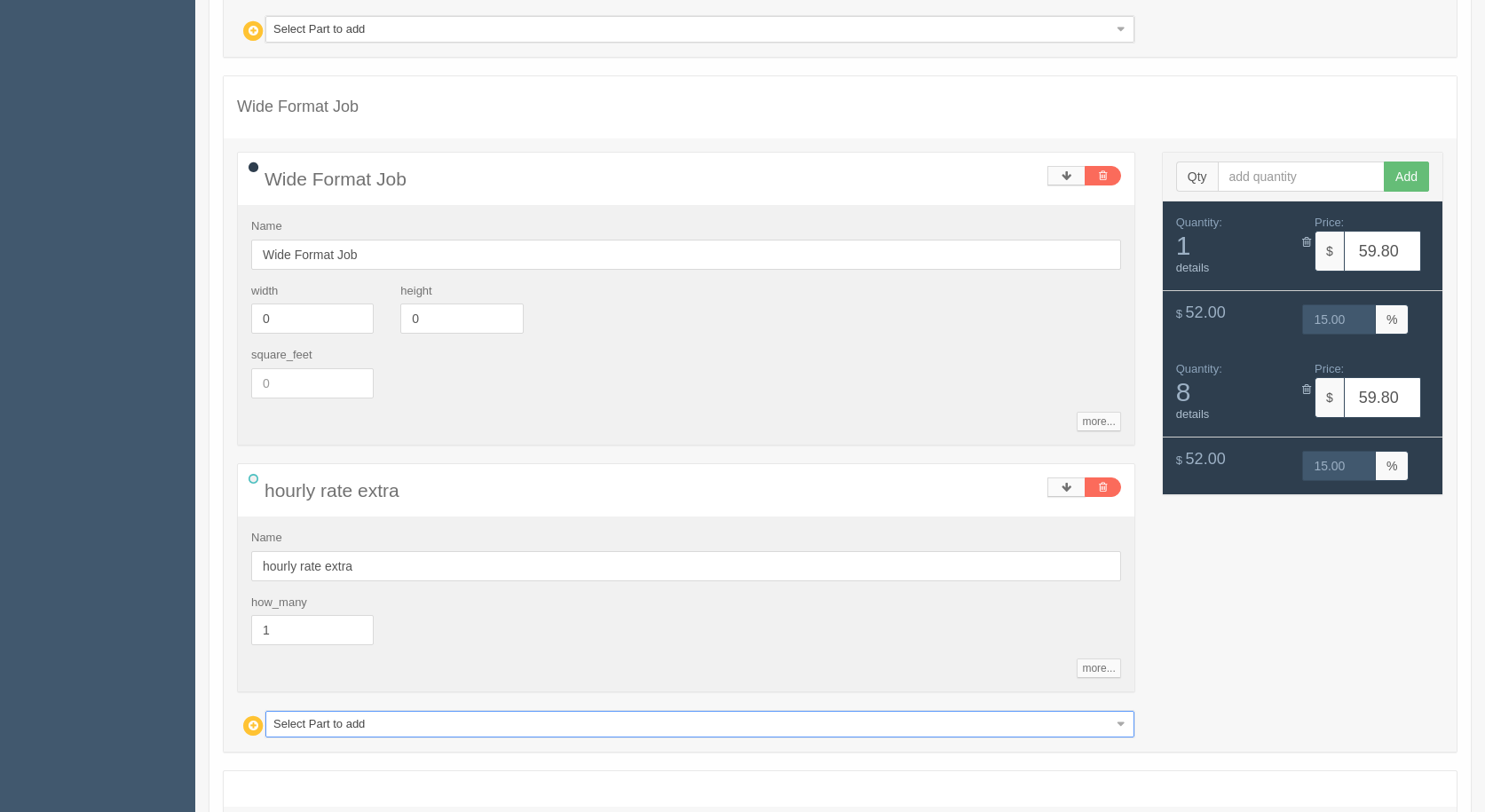
scroll to position [715, 0]
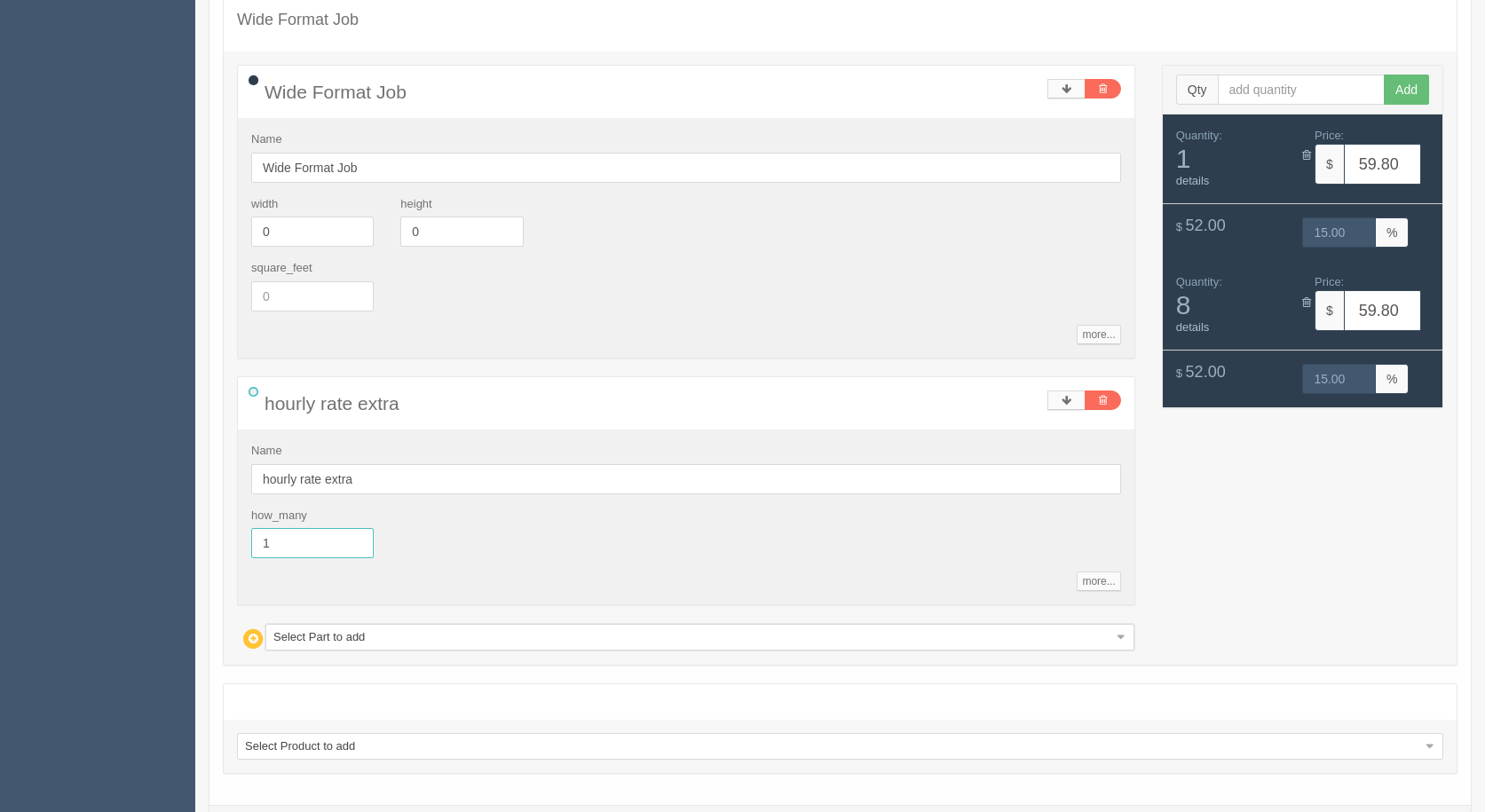
drag, startPoint x: 249, startPoint y: 544, endPoint x: 175, endPoint y: 539, distance: 74.2
click at [175, 539] on section "Dockets Estimates Customers" at bounding box center [742, 108] width 1485 height 1556
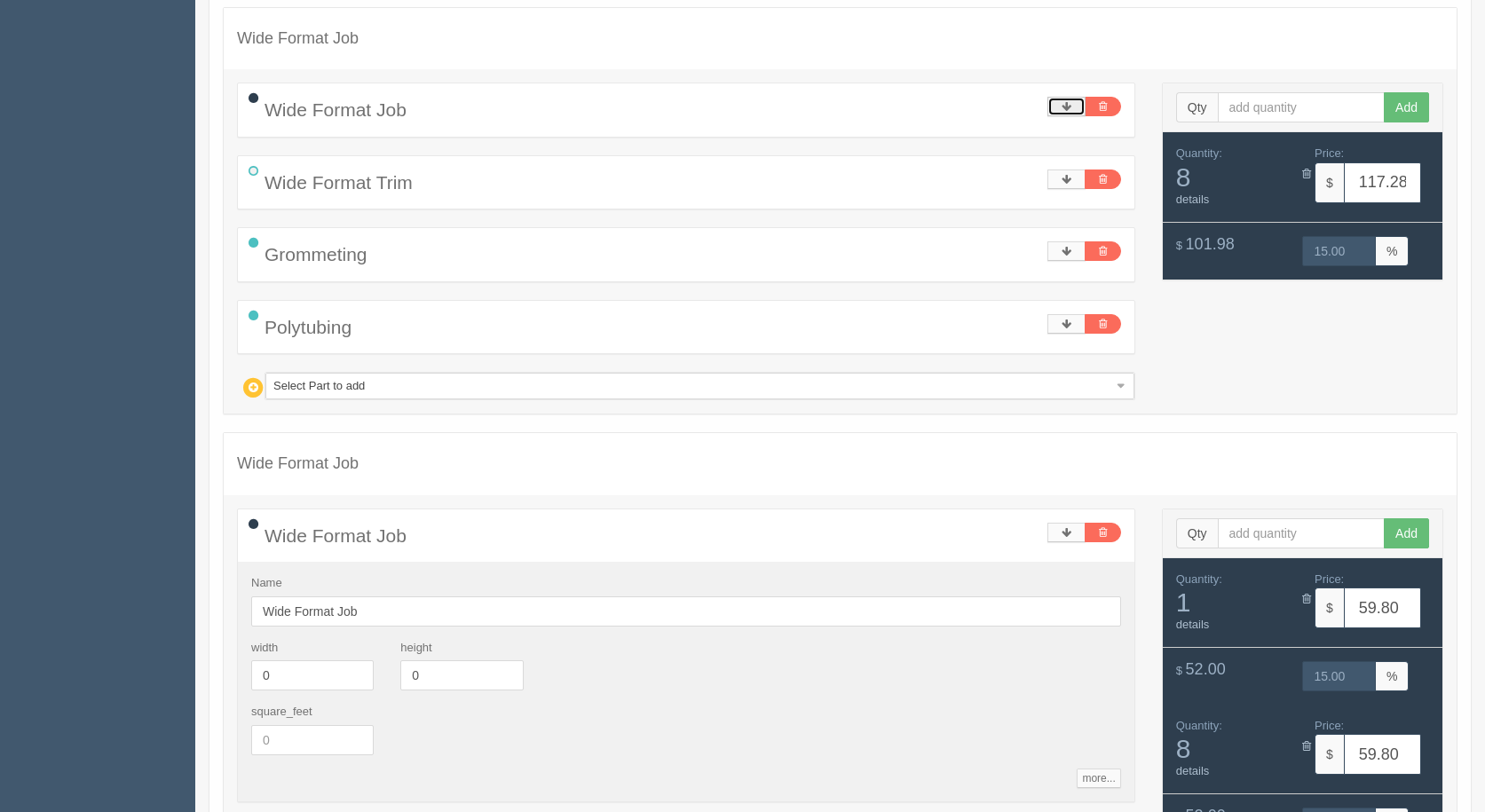
click at [1062, 111] on icon at bounding box center [1066, 106] width 9 height 10
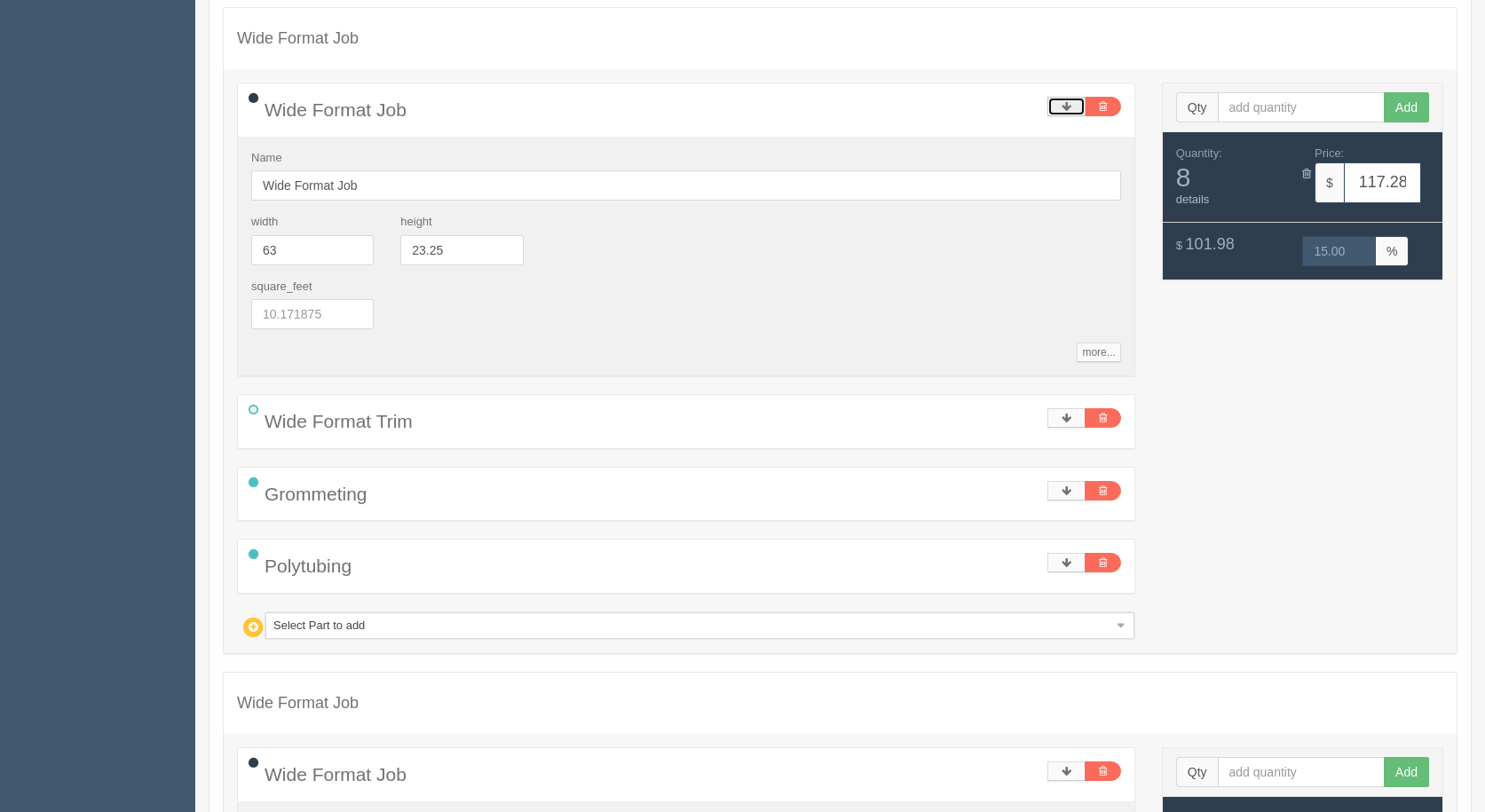
click at [1062, 111] on icon at bounding box center [1066, 106] width 9 height 10
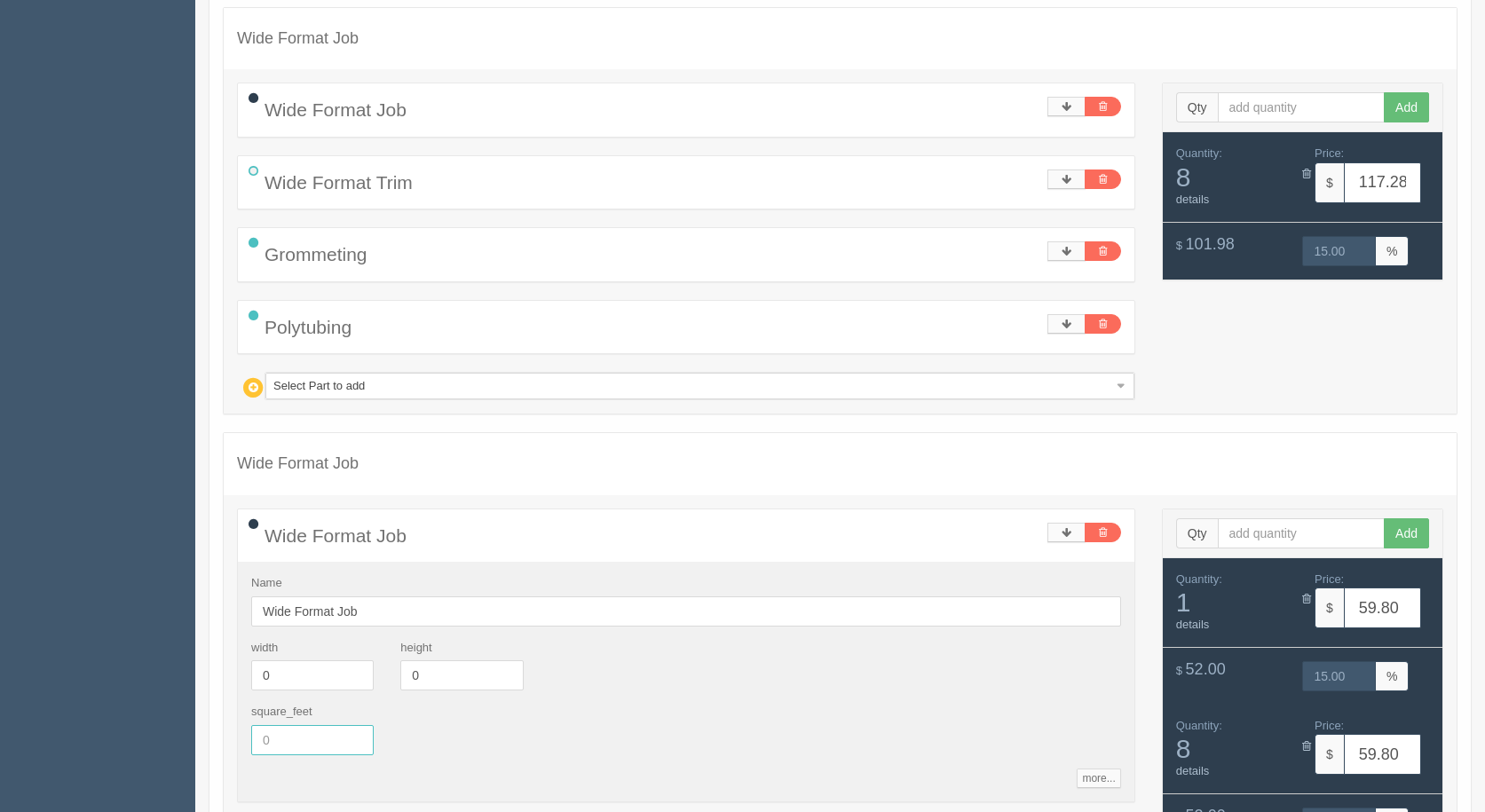
drag, startPoint x: 287, startPoint y: 746, endPoint x: 227, endPoint y: 744, distance: 60.0
click at [227, 744] on div "Wide Format Job Name Wide Format Job width 0 height 0 square_feet more... stand…" at bounding box center [686, 802] width 925 height 587
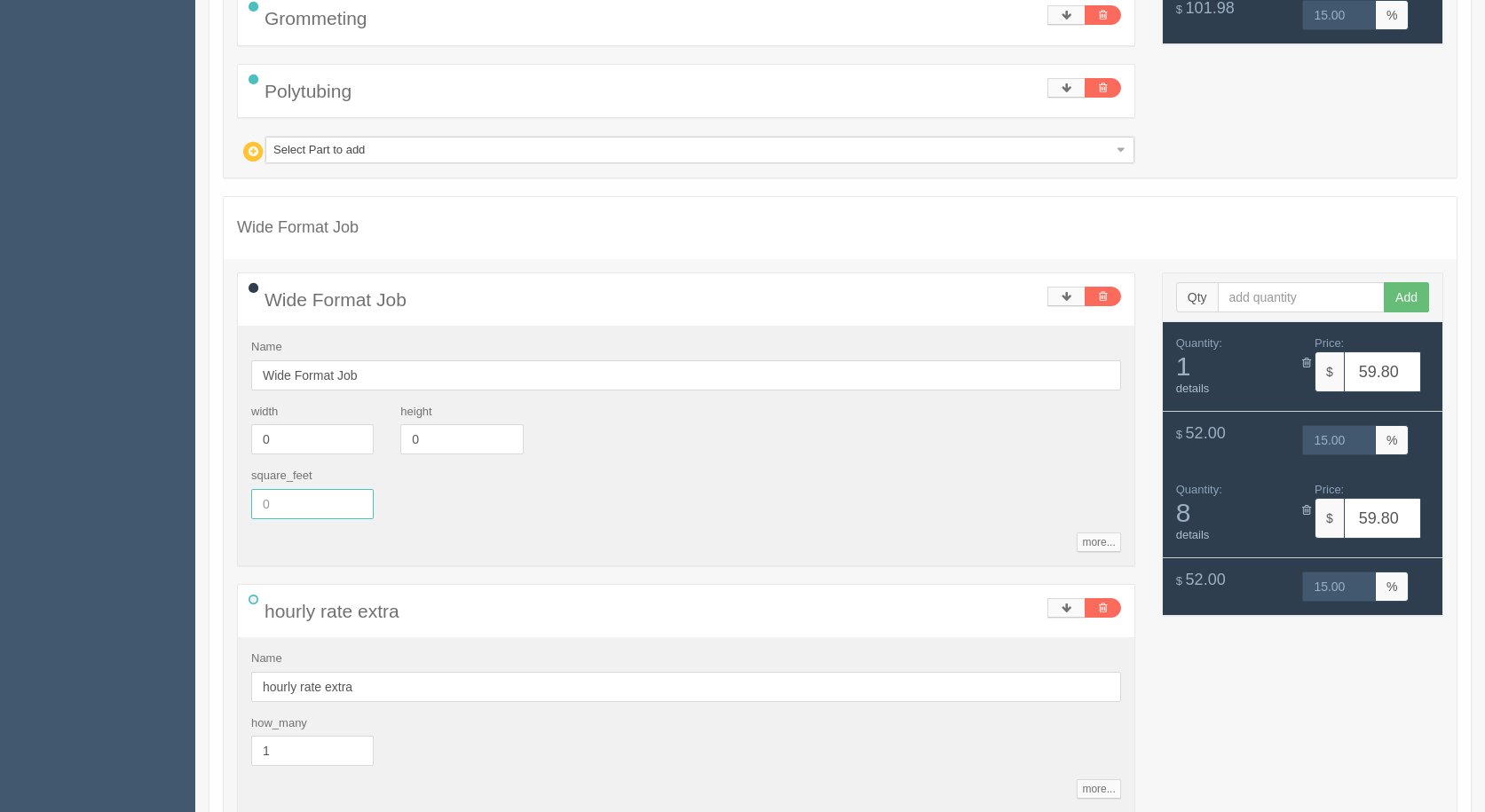
scroll to position [788, 0]
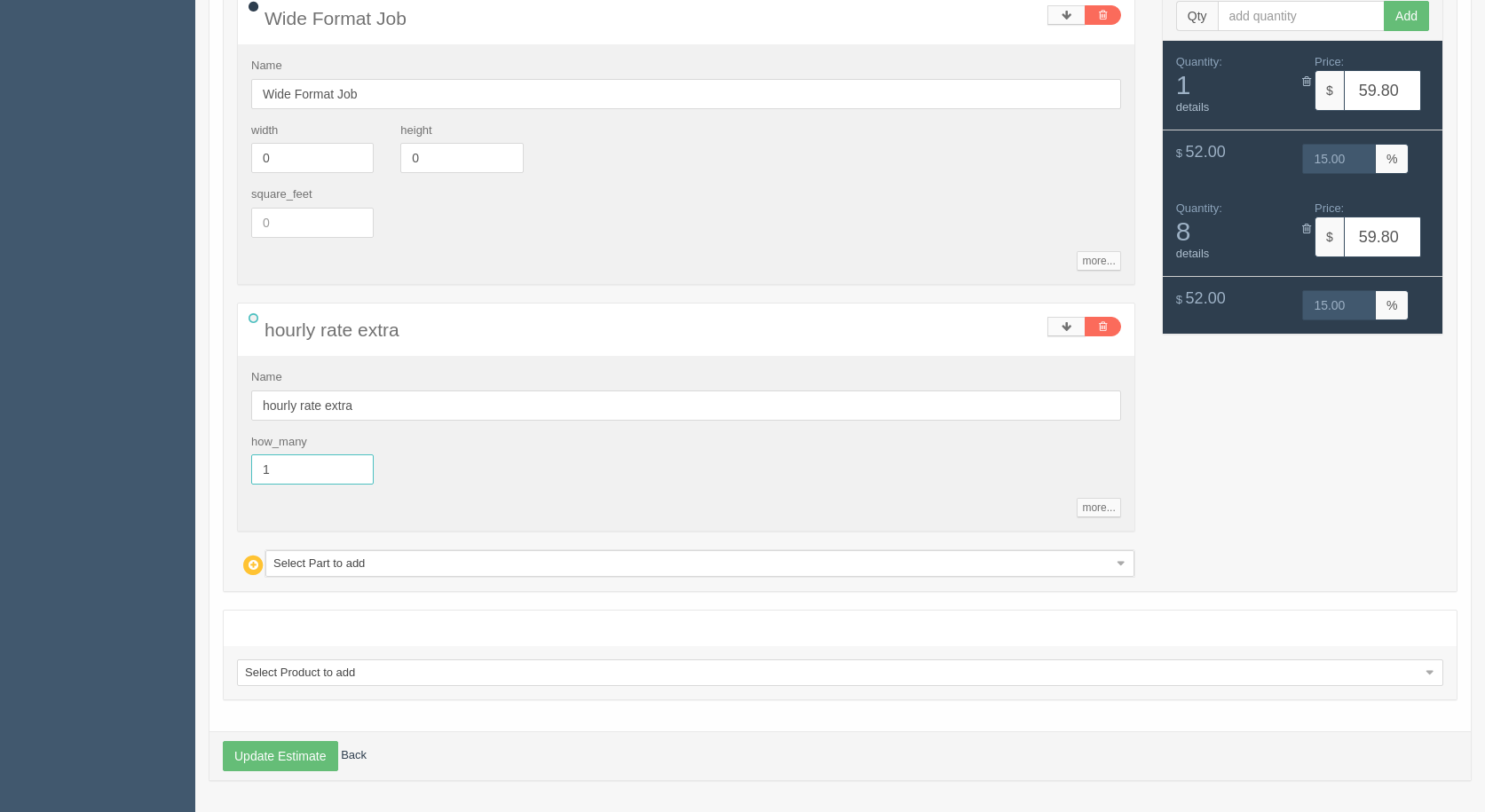
click at [190, 463] on section "Dockets Estimates Customers" at bounding box center [742, 34] width 1485 height 1556
type input "2.67"
type input "159.67"
type input "15.00"
type input "159.67"
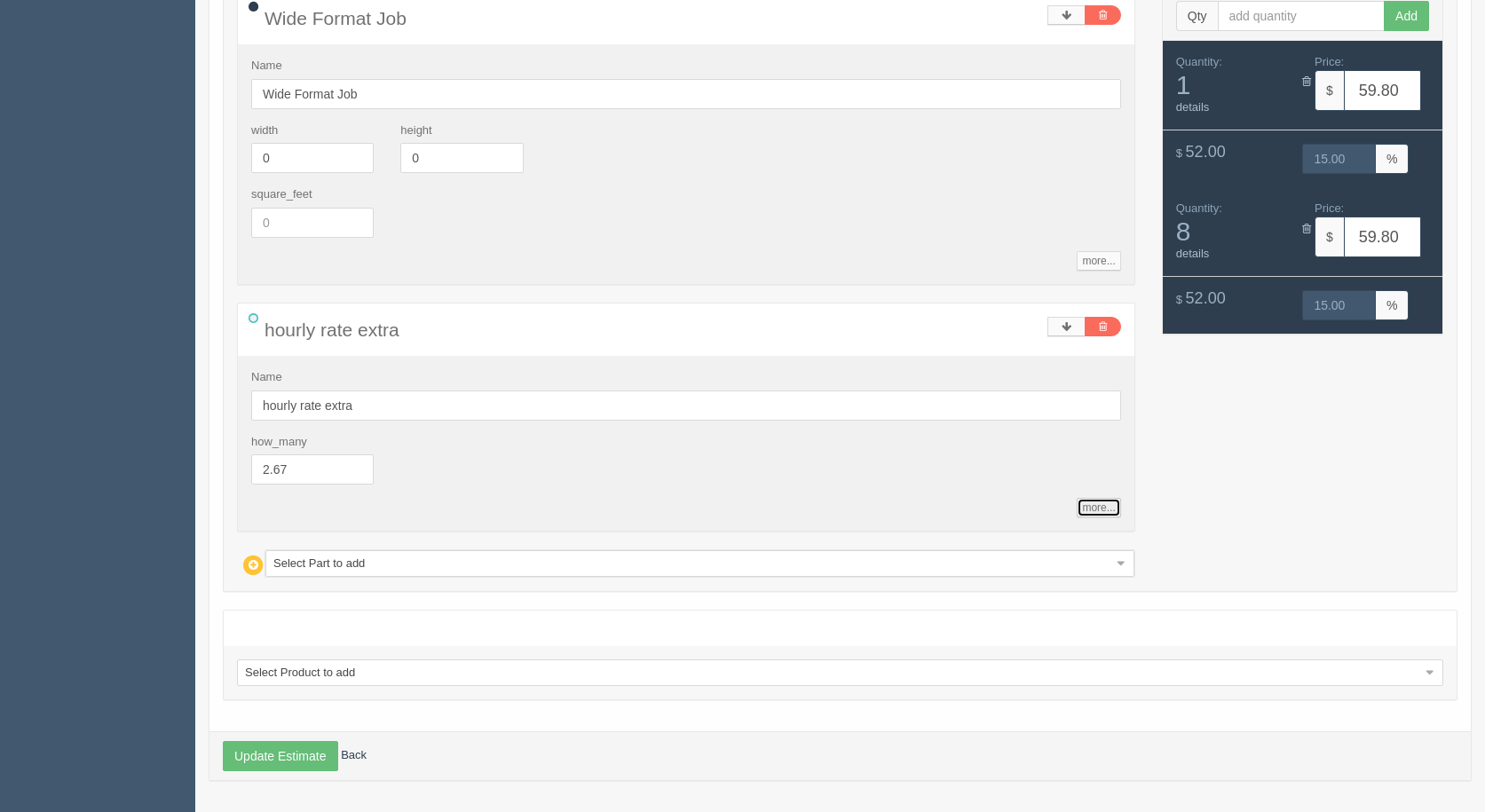
type input "15.00"
click at [1303, 77] on icon at bounding box center [1306, 81] width 8 height 11
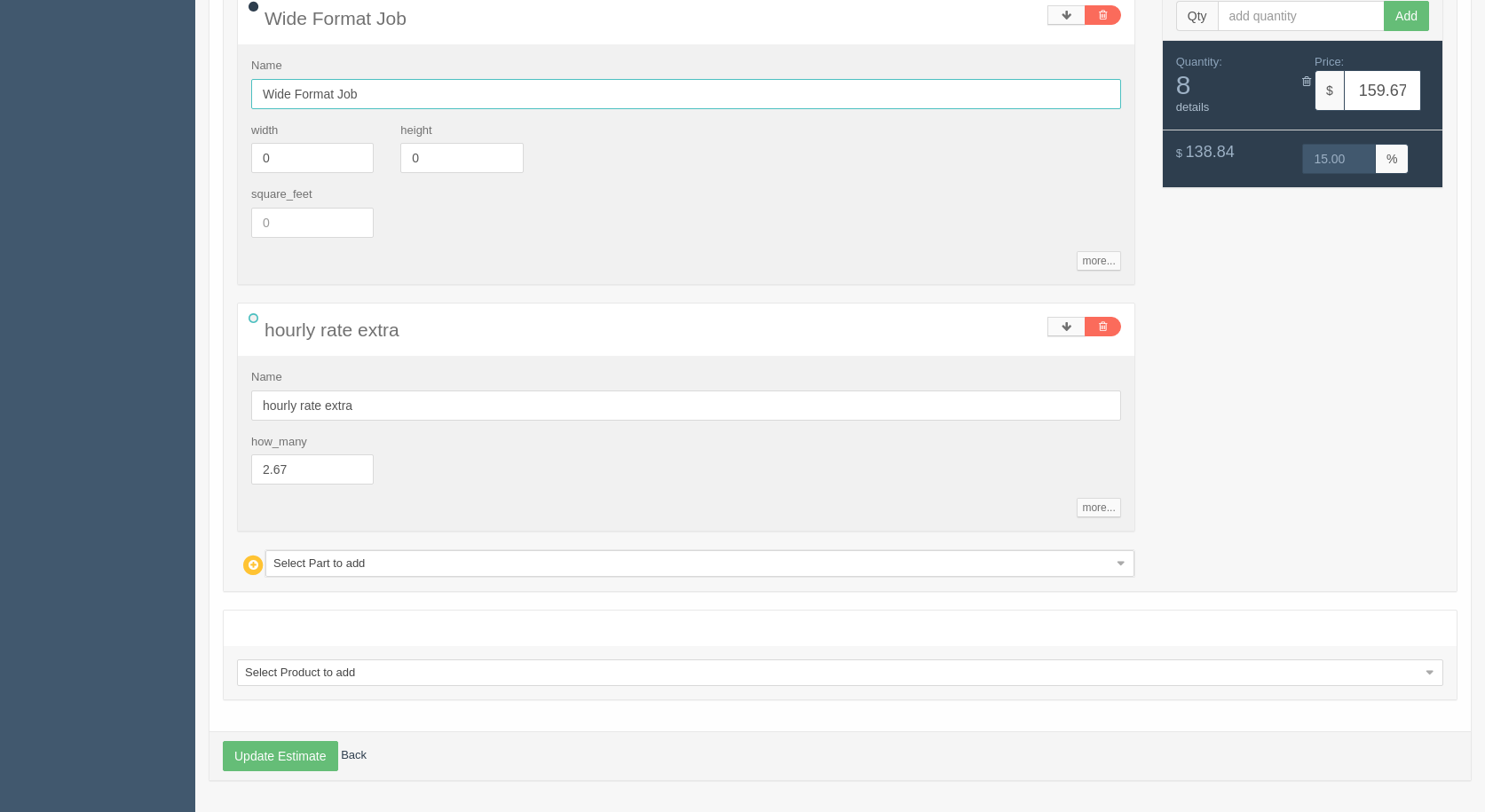
click at [438, 87] on input "Wide Format Job" at bounding box center [686, 94] width 869 height 30
type input "Wide Format Job - hemming 8 banners"
click at [288, 762] on button "Update Estimate" at bounding box center [280, 756] width 115 height 30
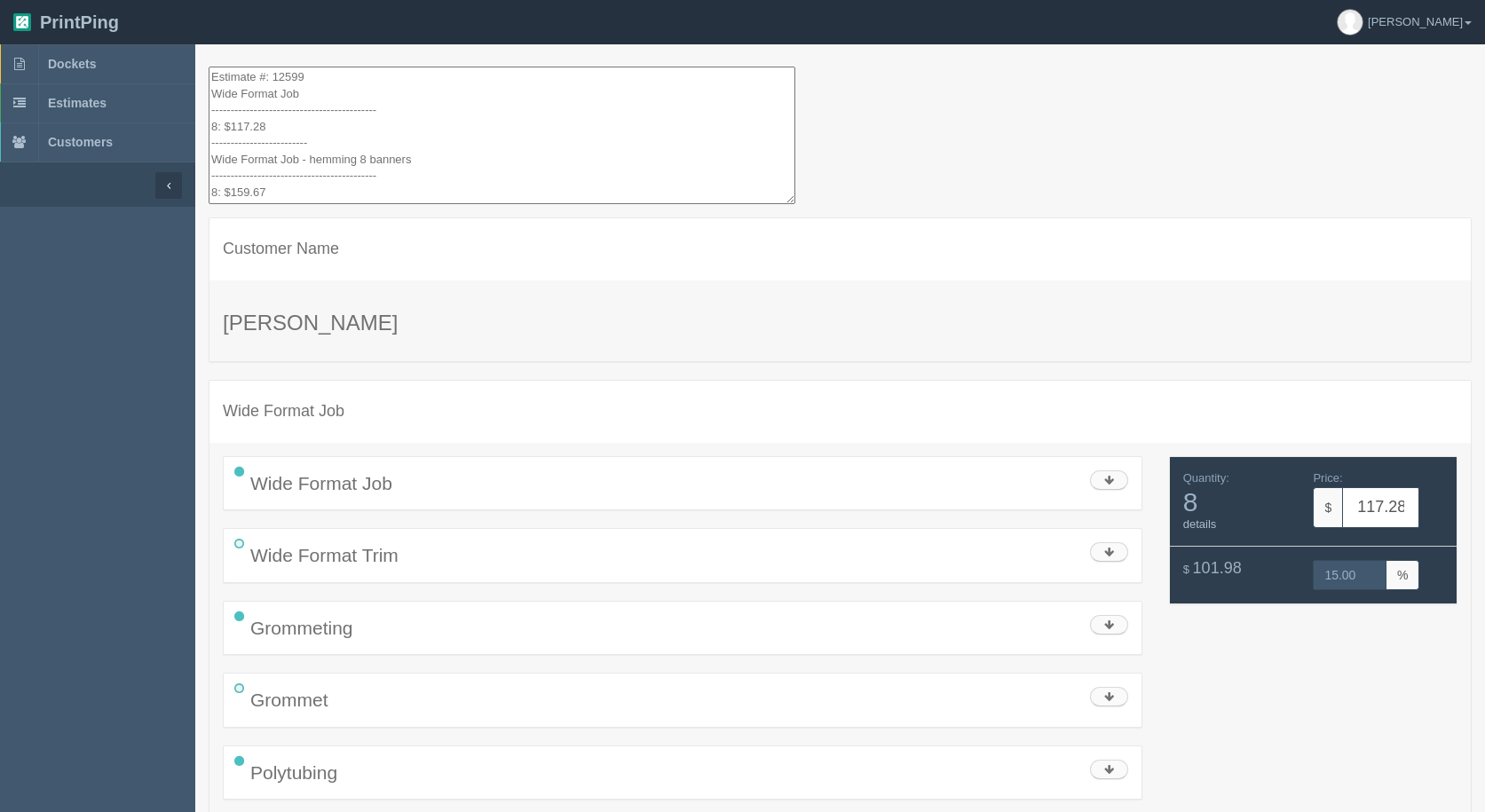
drag, startPoint x: 310, startPoint y: 179, endPoint x: 180, endPoint y: -77, distance: 287.1
click at [180, 0] on html "PrintPing Gerry Administration Edit account ( info@allrushbindery.com ) Logout …" at bounding box center [742, 613] width 1485 height 1225
